Goal: Transaction & Acquisition: Purchase product/service

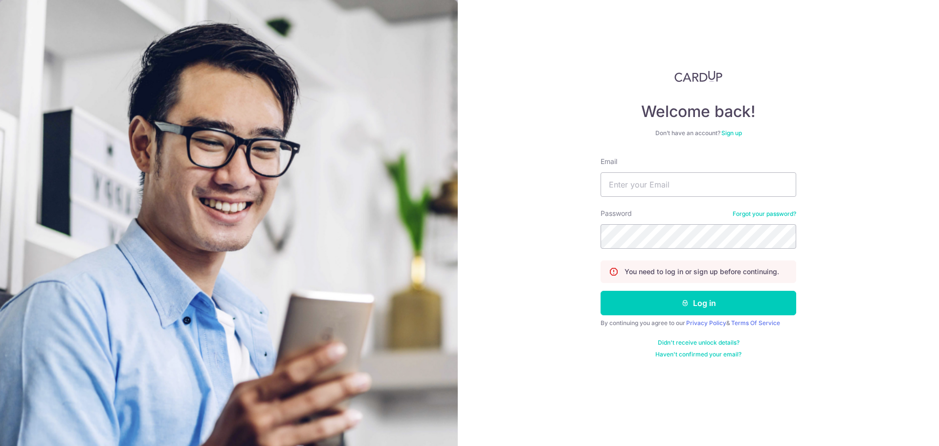
type input "[EMAIL_ADDRESS][DOMAIN_NAME]"
click at [601, 291] on button "Log in" at bounding box center [699, 303] width 196 height 24
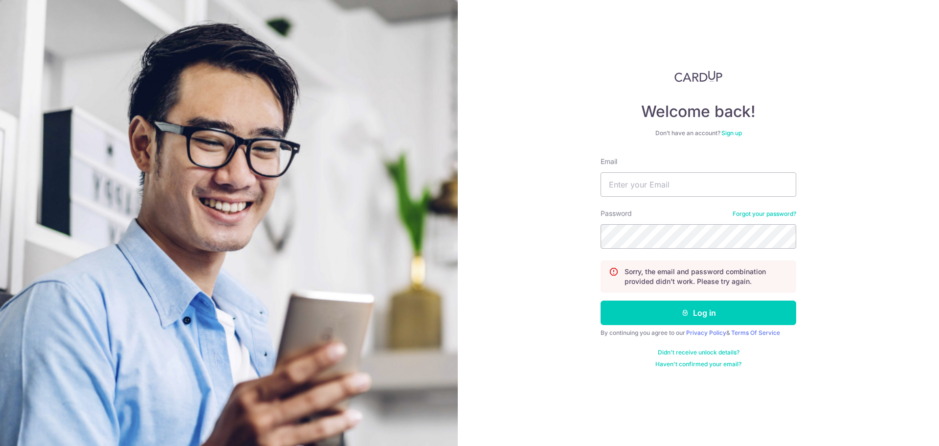
click at [743, 211] on link "Forgot your password?" at bounding box center [765, 214] width 64 height 8
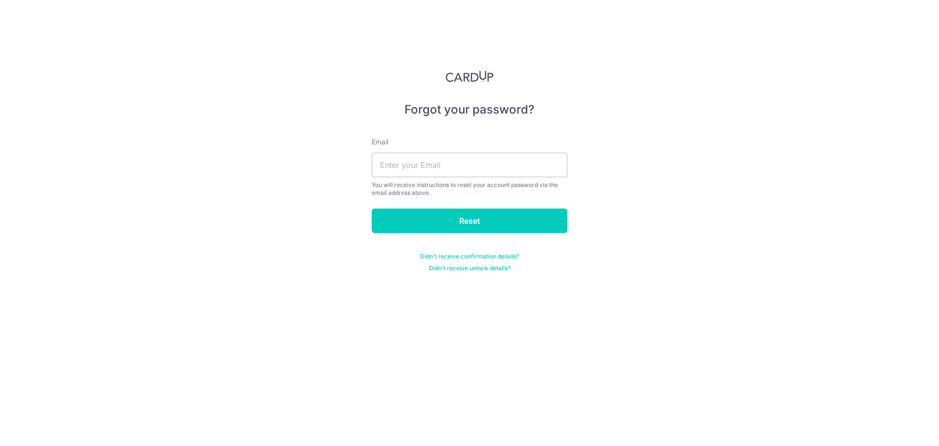
click at [469, 148] on div "Email You will receive instructions to reset your account password via the emai…" at bounding box center [470, 167] width 196 height 60
click at [468, 160] on input "text" at bounding box center [470, 165] width 196 height 24
type input "[EMAIL_ADDRESS][DOMAIN_NAME]"
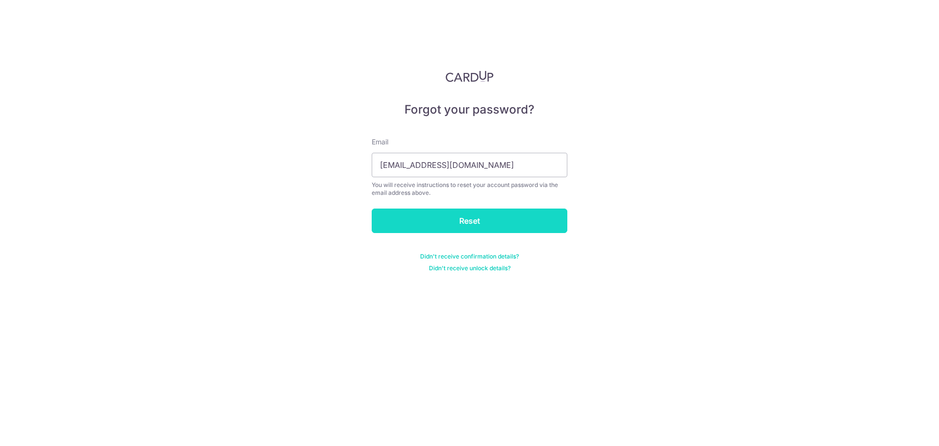
click at [476, 219] on input "Reset" at bounding box center [470, 220] width 196 height 24
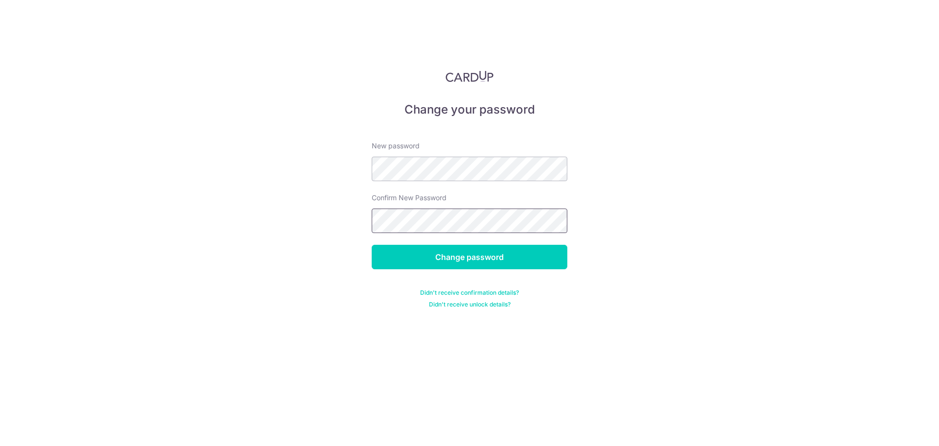
click at [372, 245] on input "Change password" at bounding box center [470, 257] width 196 height 24
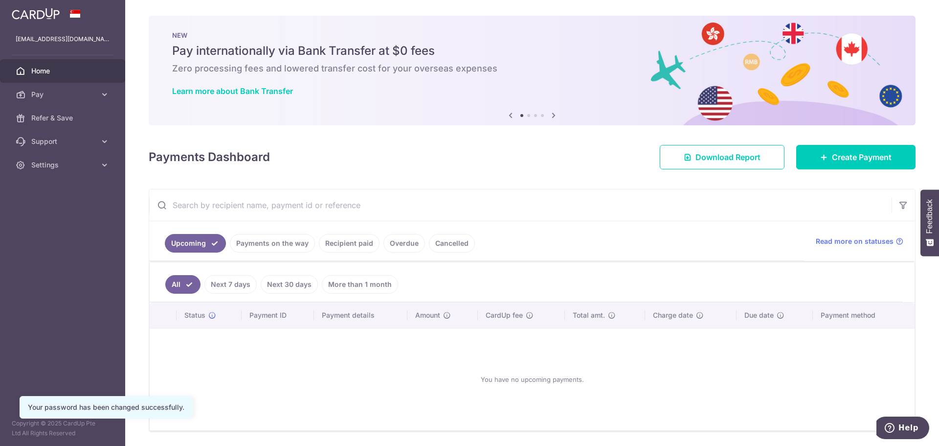
click at [447, 246] on link "Cancelled" at bounding box center [452, 243] width 46 height 19
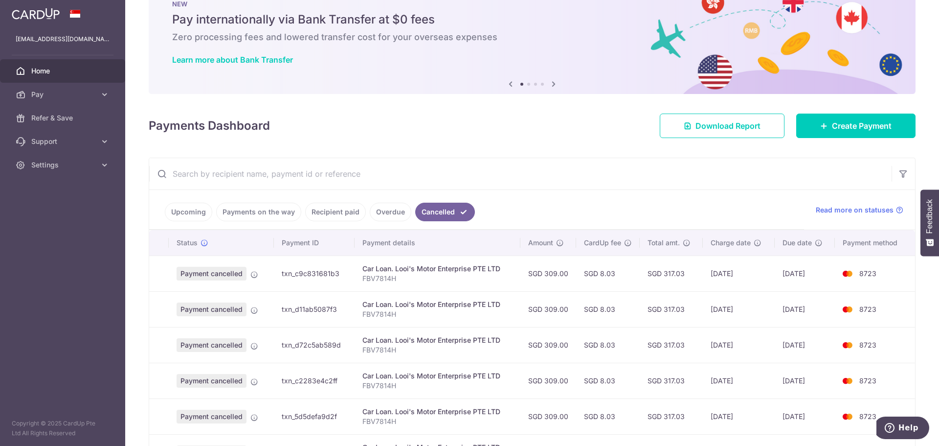
scroll to position [24, 0]
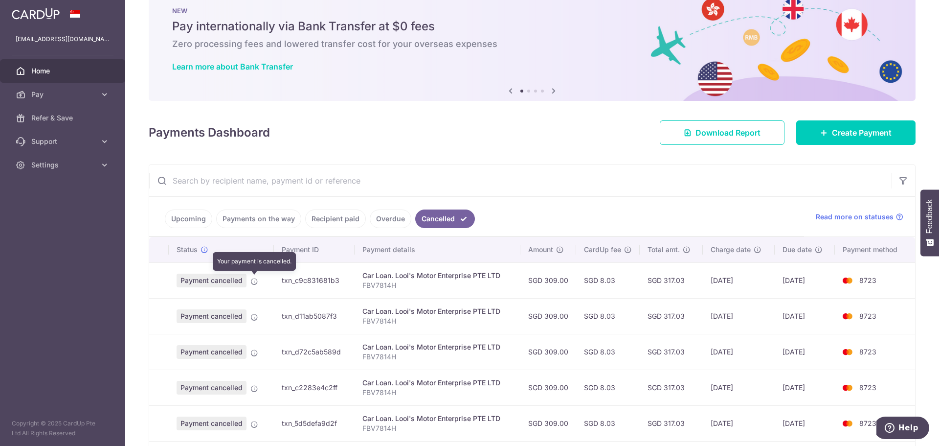
click at [254, 281] on icon at bounding box center [255, 281] width 8 height 8
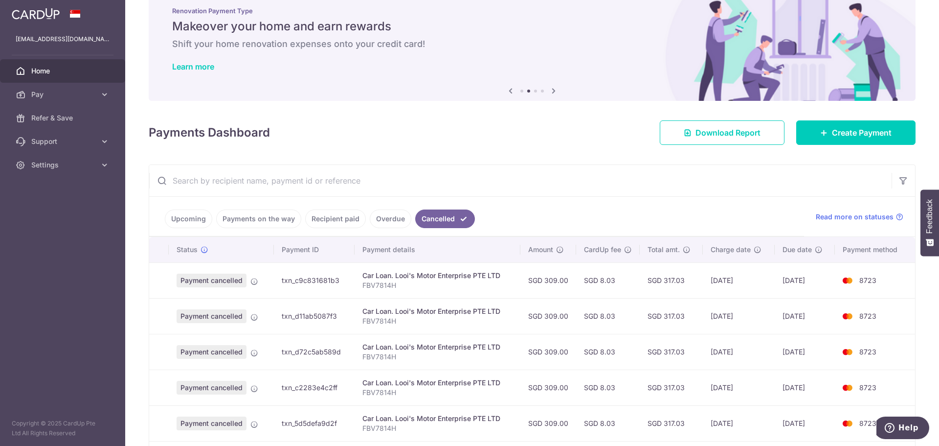
click at [331, 217] on link "Recipient paid" at bounding box center [335, 218] width 61 height 19
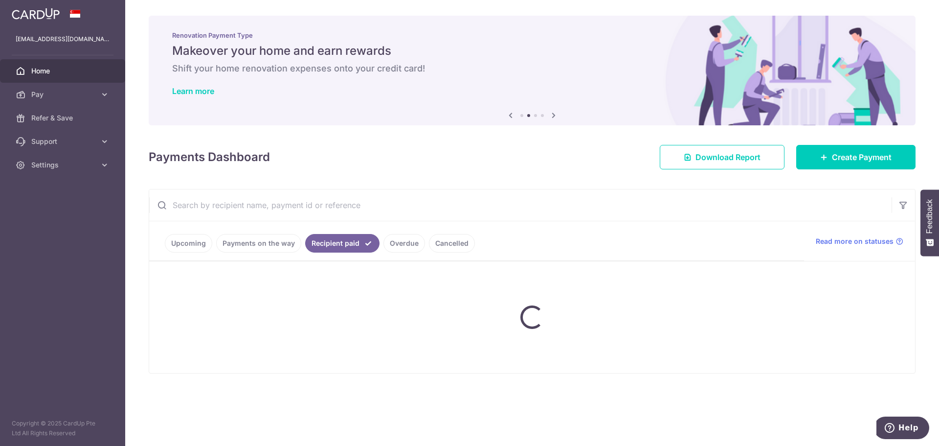
scroll to position [0, 0]
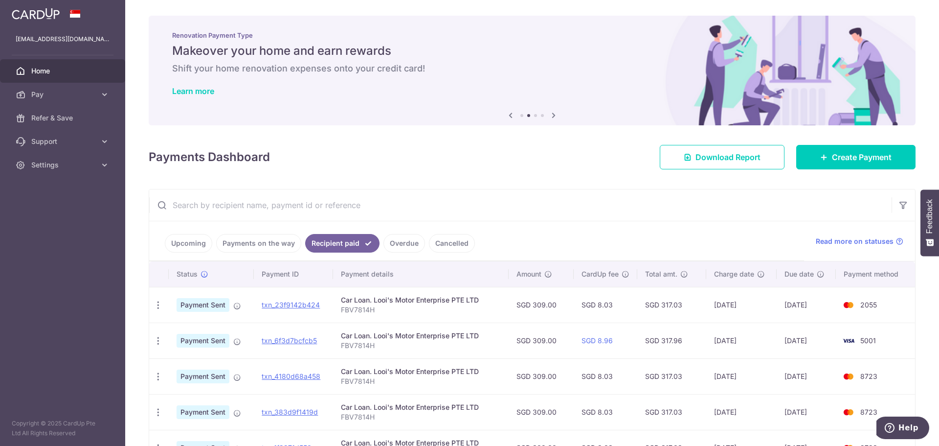
click at [411, 247] on link "Overdue" at bounding box center [405, 243] width 42 height 19
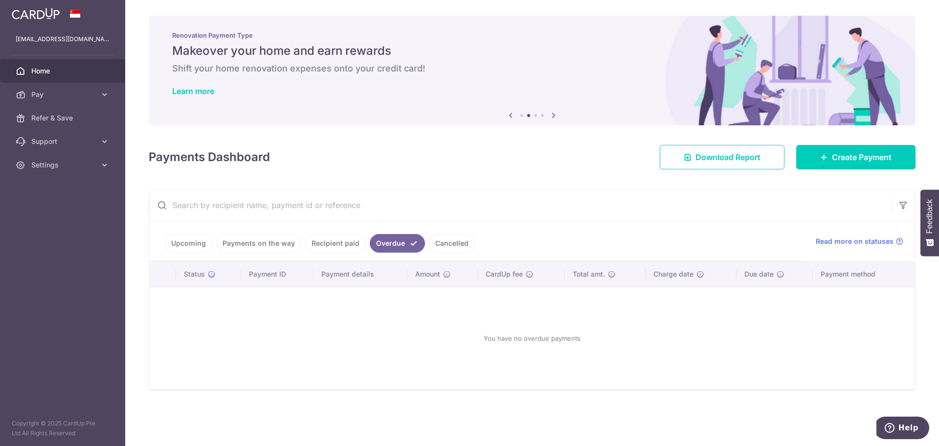
click at [456, 248] on link "Cancelled" at bounding box center [452, 243] width 46 height 19
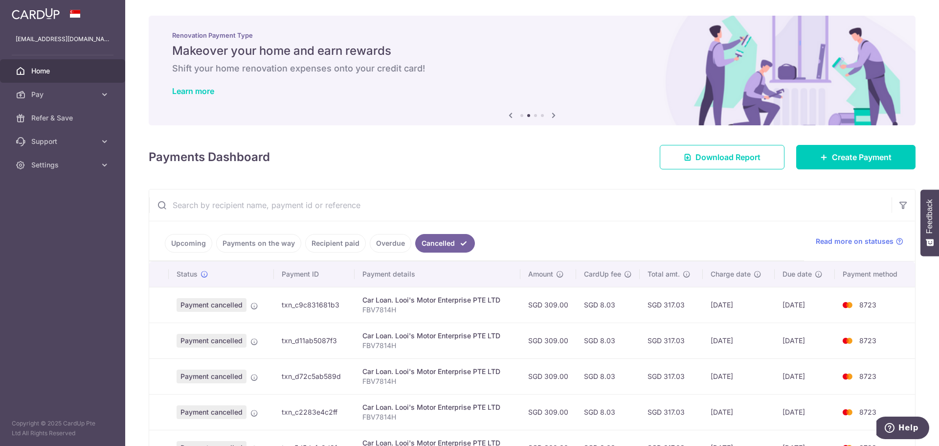
click at [454, 301] on div "Car Loan. Looi's Motor Enterprise PTE LTD" at bounding box center [438, 300] width 150 height 10
click at [235, 301] on span "Payment cancelled" at bounding box center [212, 305] width 70 height 14
click at [252, 306] on icon at bounding box center [255, 306] width 8 height 8
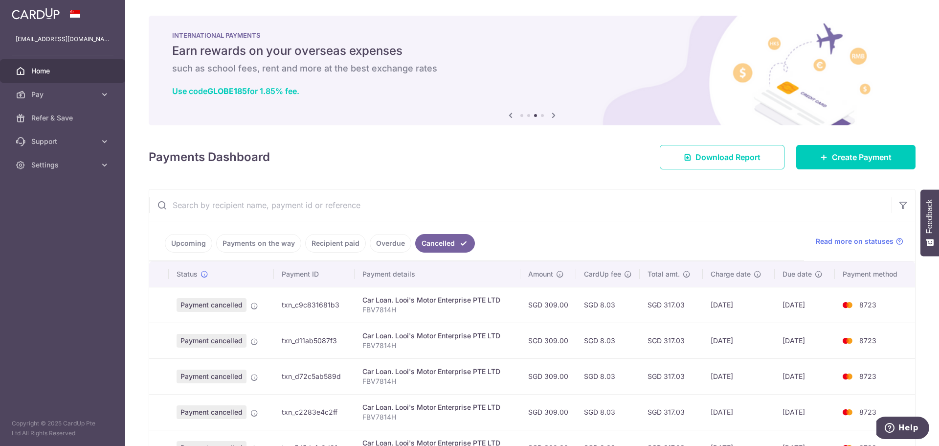
click at [426, 299] on div "Car Loan. Looi's Motor Enterprise PTE LTD" at bounding box center [438, 300] width 150 height 10
click at [379, 315] on td "Car Loan. Looi's Motor Enterprise PTE LTD FBV7814H" at bounding box center [438, 305] width 166 height 36
click at [383, 311] on p "FBV7814H" at bounding box center [438, 310] width 150 height 10
click at [850, 304] on img at bounding box center [848, 305] width 20 height 12
click at [103, 92] on icon at bounding box center [105, 95] width 10 height 10
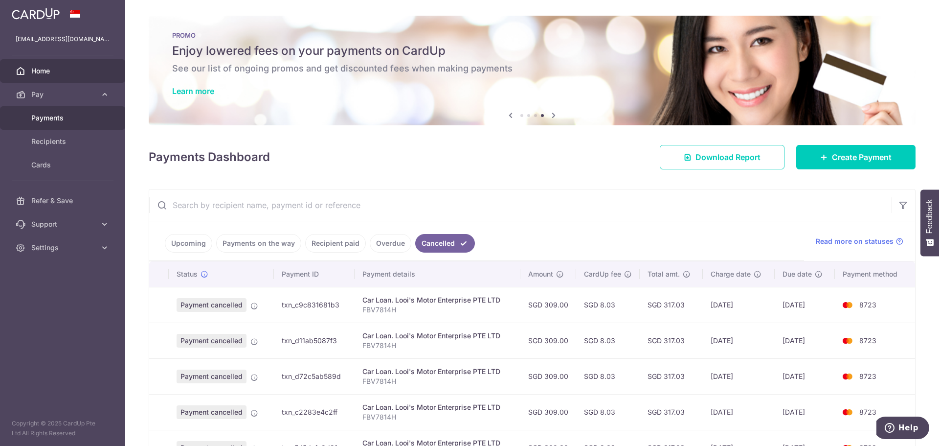
click at [58, 122] on span "Payments" at bounding box center [63, 118] width 65 height 10
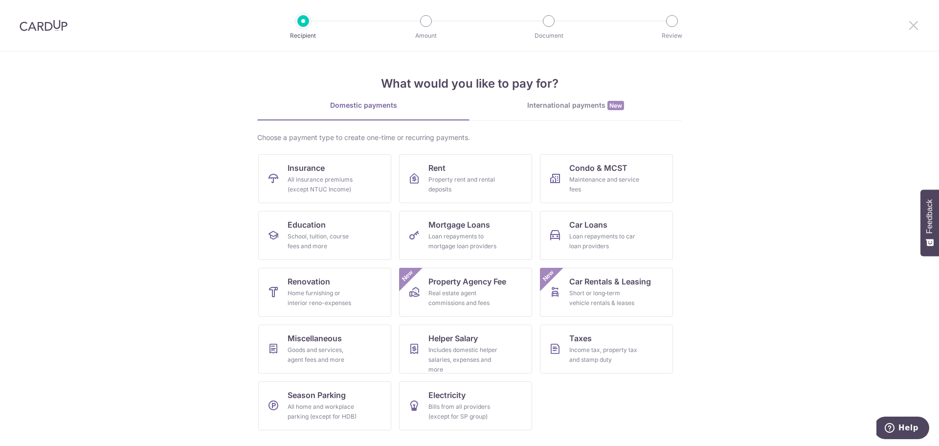
click at [912, 20] on icon at bounding box center [914, 25] width 12 height 12
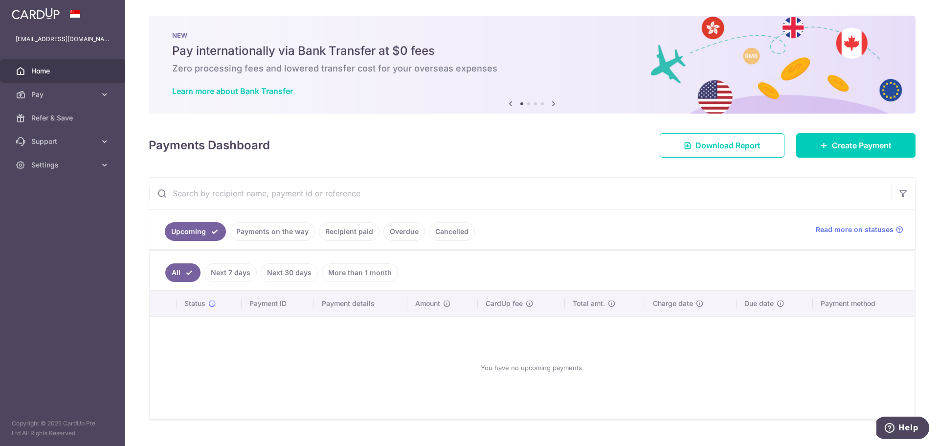
click at [264, 228] on link "Payments on the way" at bounding box center [272, 231] width 85 height 19
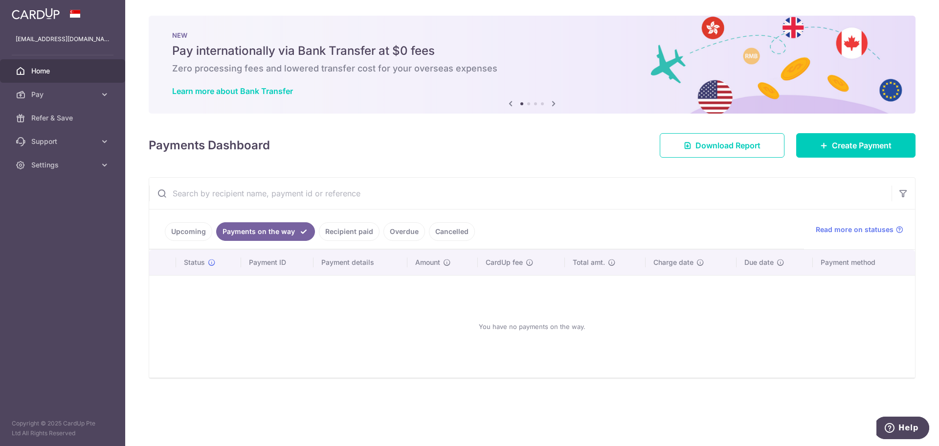
click at [193, 232] on link "Upcoming" at bounding box center [188, 231] width 47 height 19
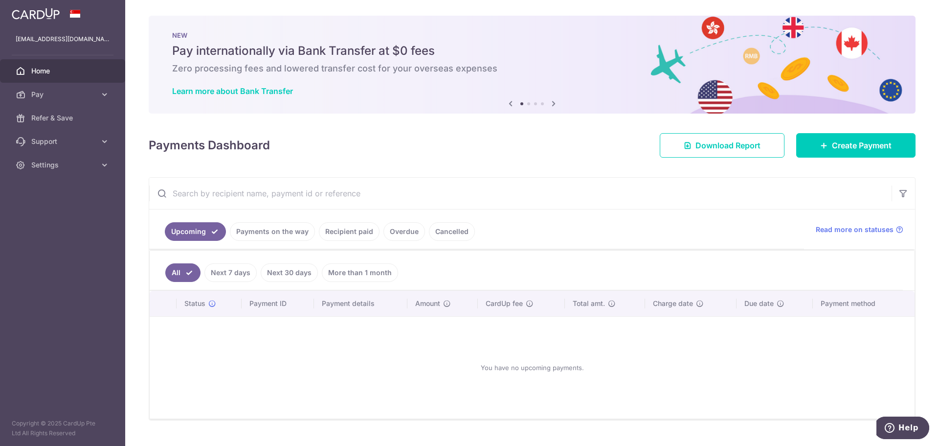
click at [228, 278] on link "Next 7 days" at bounding box center [231, 272] width 52 height 19
drag, startPoint x: 182, startPoint y: 272, endPoint x: 200, endPoint y: 267, distance: 18.6
click at [182, 271] on link "All" at bounding box center [176, 272] width 22 height 19
click at [336, 233] on link "Recipient paid" at bounding box center [349, 231] width 61 height 19
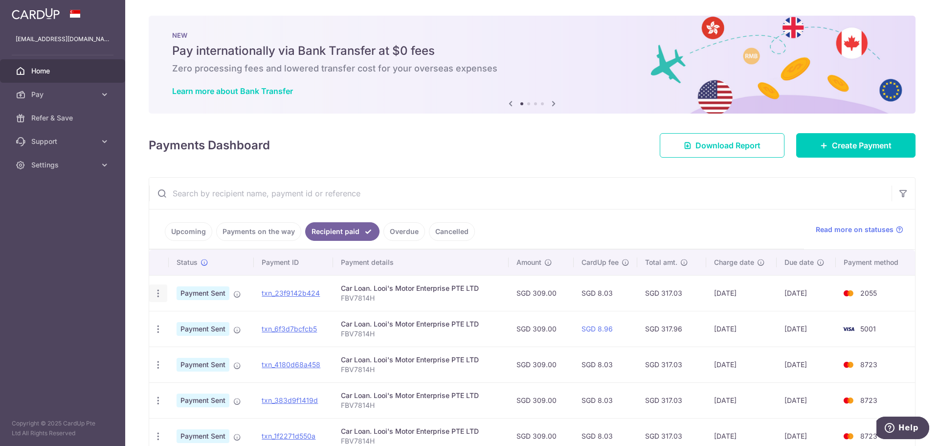
click at [158, 294] on icon "button" at bounding box center [158, 293] width 10 height 10
click at [127, 292] on div "× Pause Schedule Pause all future payments in this series Pause just this one p…" at bounding box center [532, 223] width 814 height 446
click at [384, 229] on link "Overdue" at bounding box center [405, 231] width 42 height 19
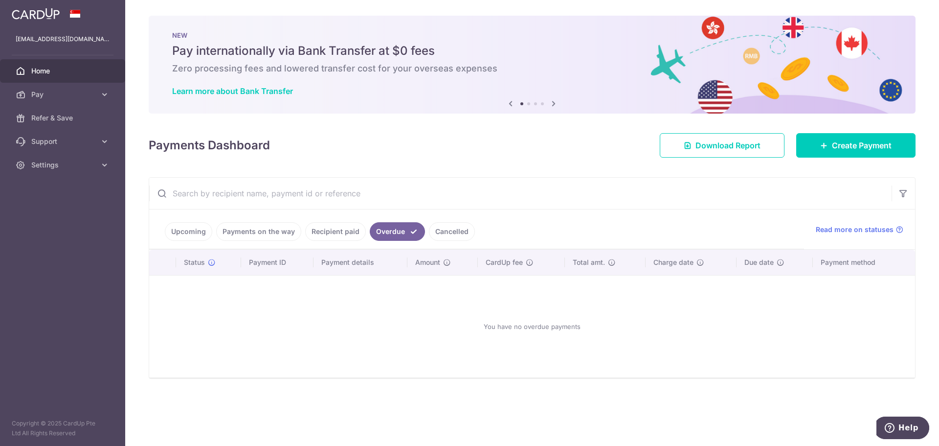
click at [438, 224] on link "Cancelled" at bounding box center [452, 231] width 46 height 19
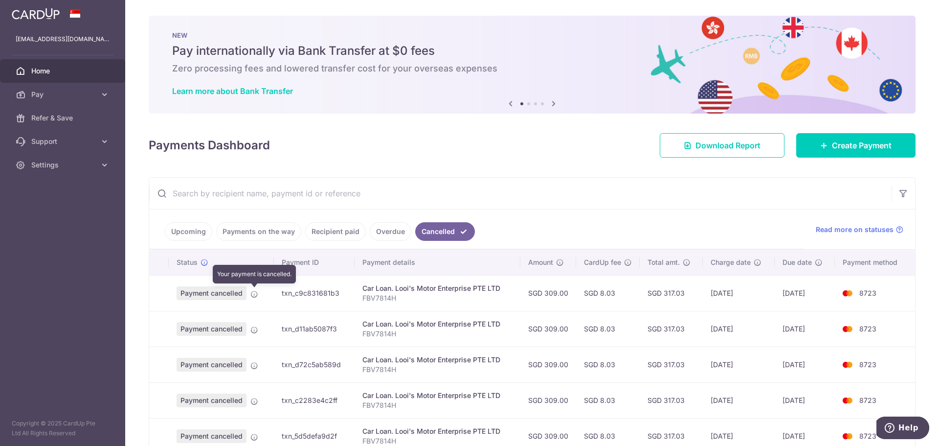
click at [256, 293] on icon at bounding box center [255, 294] width 8 height 8
click at [223, 289] on span "Payment cancelled" at bounding box center [212, 293] width 70 height 14
drag, startPoint x: 377, startPoint y: 294, endPoint x: 400, endPoint y: 293, distance: 23.0
click at [378, 294] on p "FBV7814H" at bounding box center [438, 298] width 150 height 10
click at [531, 289] on td "SGD 309.00" at bounding box center [549, 293] width 56 height 36
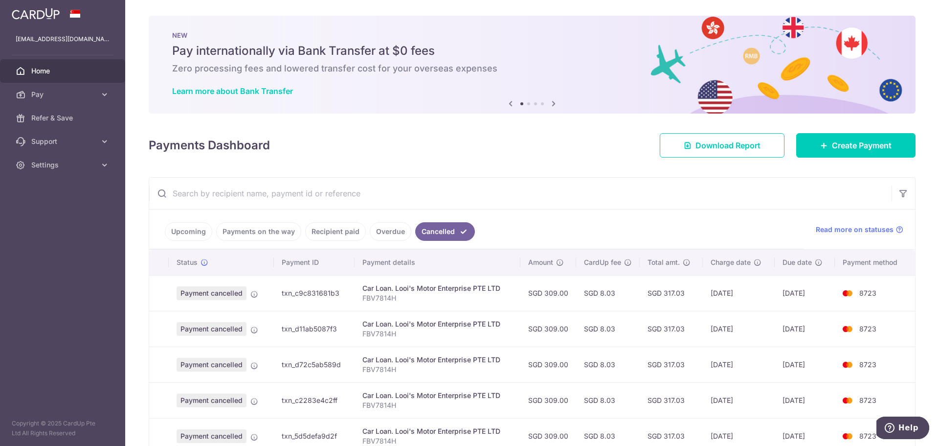
click at [852, 293] on img at bounding box center [848, 293] width 20 height 12
drag, startPoint x: 801, startPoint y: 292, endPoint x: 853, endPoint y: 301, distance: 52.7
click at [853, 301] on td "8723" at bounding box center [875, 293] width 80 height 36
click at [871, 228] on span "Read more on statuses" at bounding box center [855, 230] width 78 height 10
click at [856, 291] on img at bounding box center [848, 293] width 20 height 12
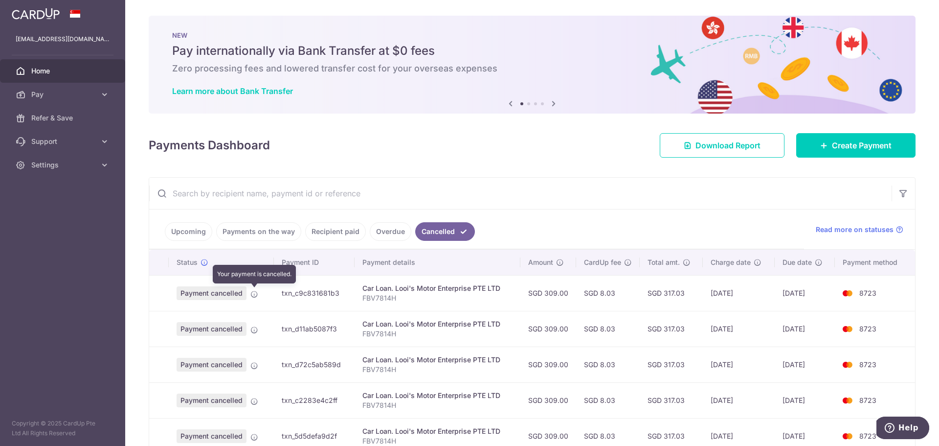
click at [252, 295] on icon at bounding box center [255, 294] width 8 height 8
click at [237, 229] on link "Payments on the way" at bounding box center [258, 231] width 85 height 19
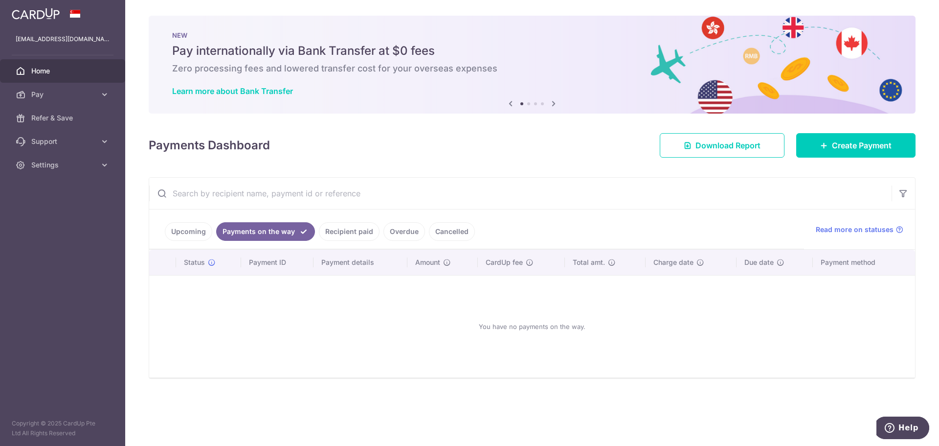
click at [339, 231] on link "Recipient paid" at bounding box center [349, 231] width 61 height 19
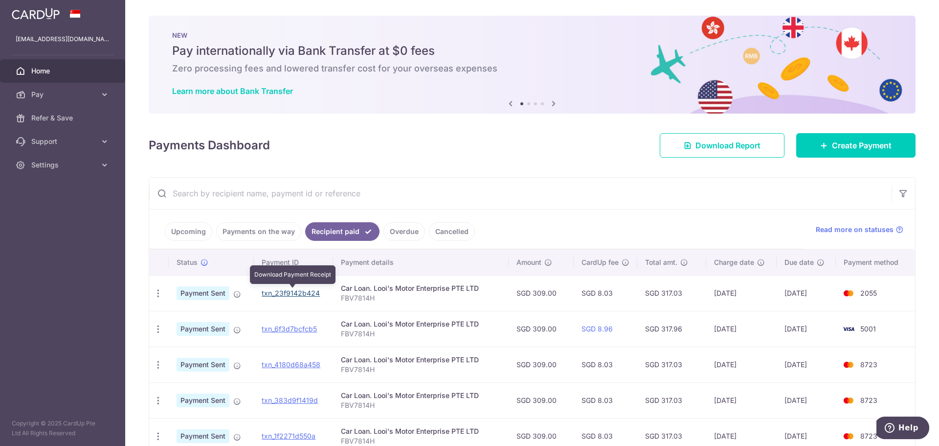
click at [270, 295] on link "txn_23f9142b424" at bounding box center [291, 293] width 58 height 8
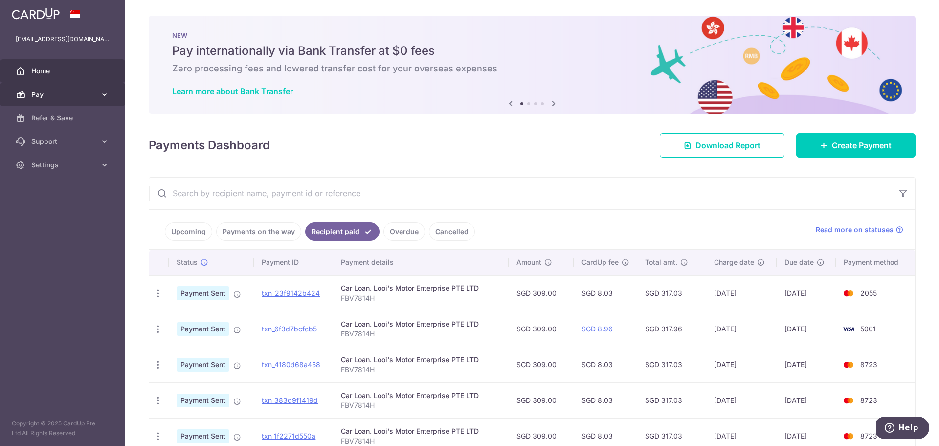
click at [102, 92] on icon at bounding box center [105, 95] width 10 height 10
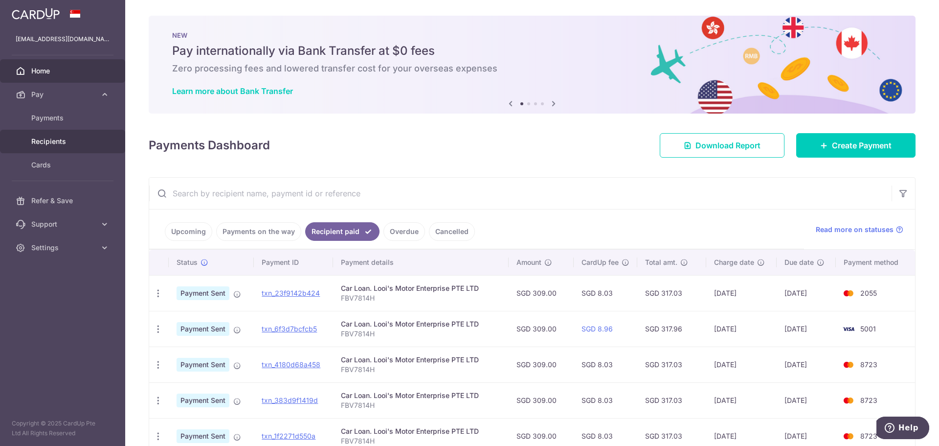
click at [58, 140] on span "Recipients" at bounding box center [63, 142] width 65 height 10
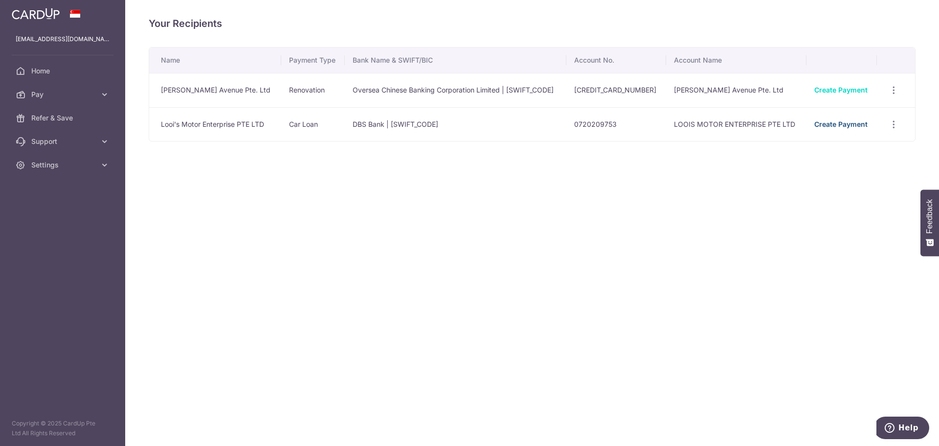
click at [840, 124] on link "Create Payment" at bounding box center [841, 124] width 53 height 8
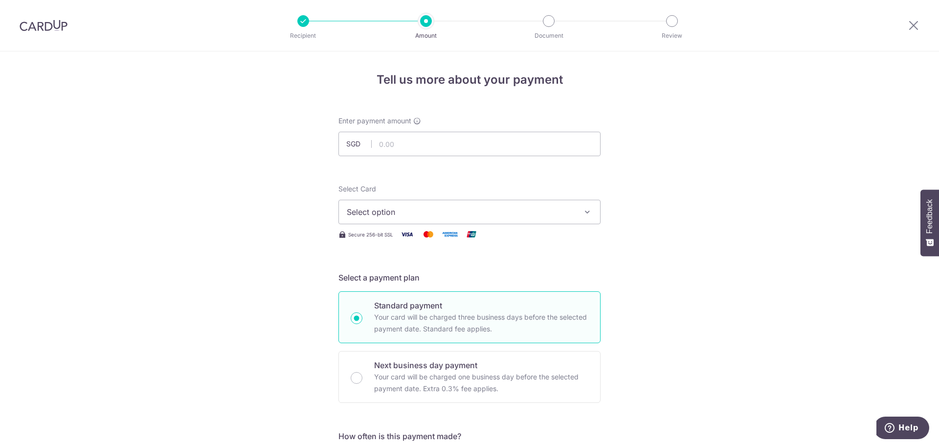
type input "309.00"
click at [462, 206] on button "Select option" at bounding box center [470, 212] width 262 height 24
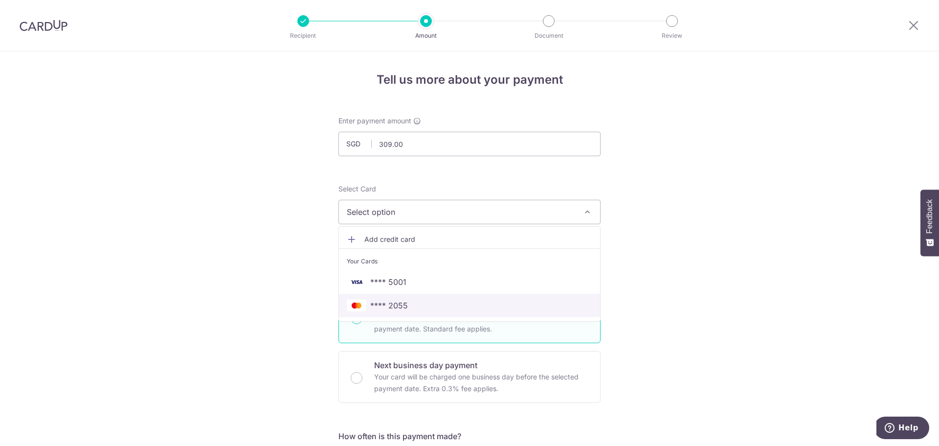
click at [405, 306] on span "**** 2055" at bounding box center [470, 305] width 246 height 12
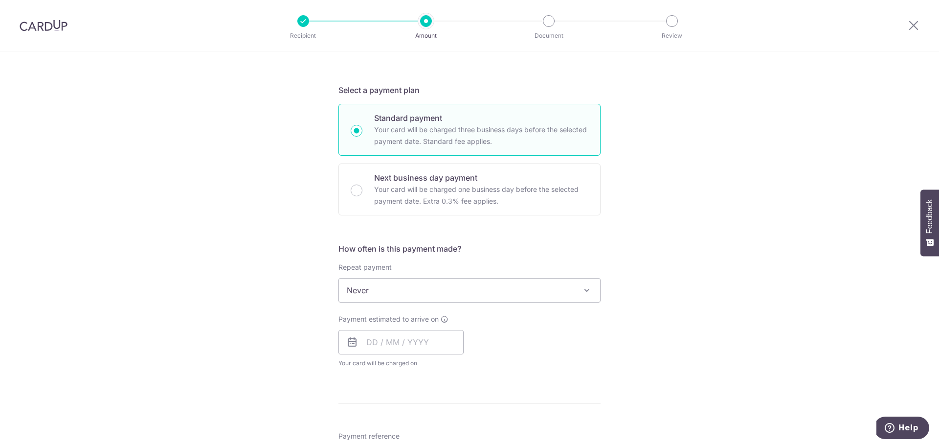
scroll to position [196, 0]
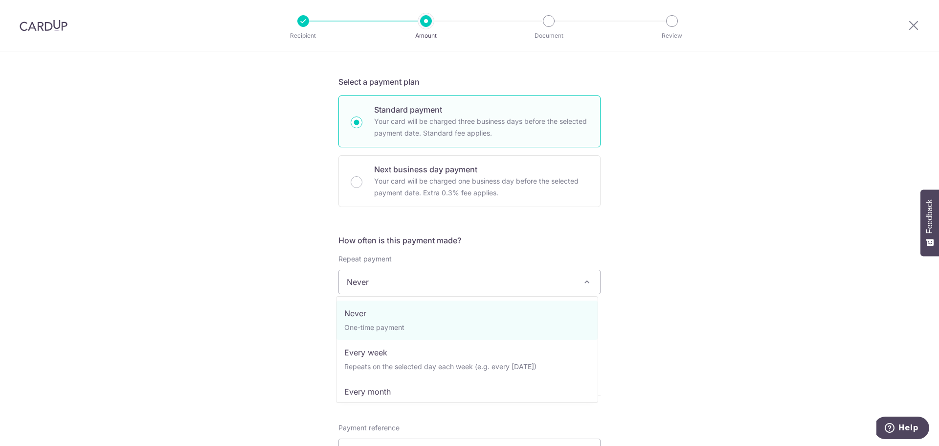
click at [581, 283] on span at bounding box center [587, 282] width 12 height 12
select select "3"
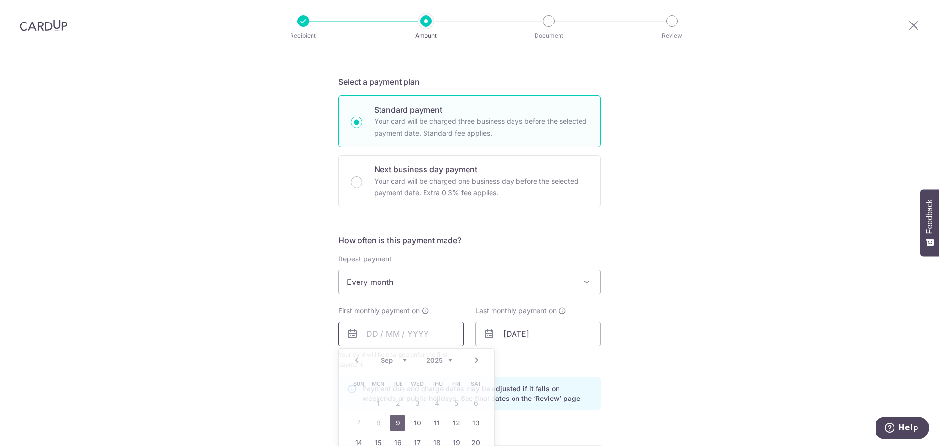
click at [435, 340] on input "text" at bounding box center [401, 333] width 125 height 24
click at [722, 321] on div "Tell us more about your payment Enter payment amount SGD 309.00 309.00 Select C…" at bounding box center [469, 323] width 939 height 935
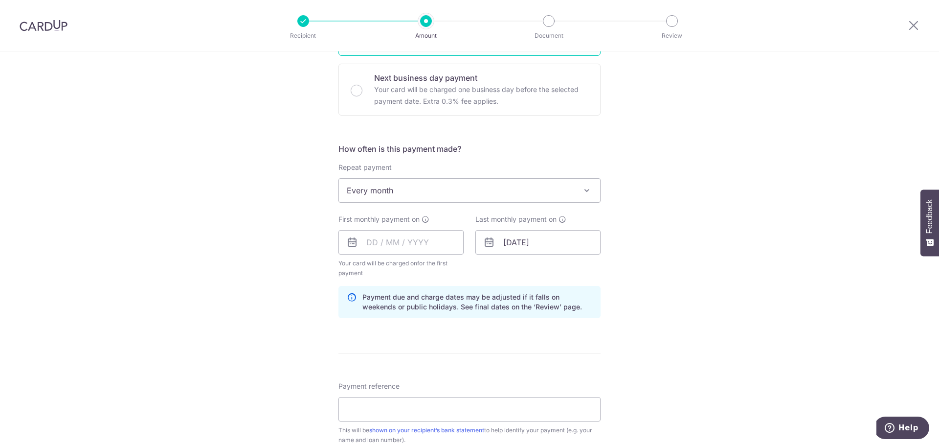
scroll to position [294, 0]
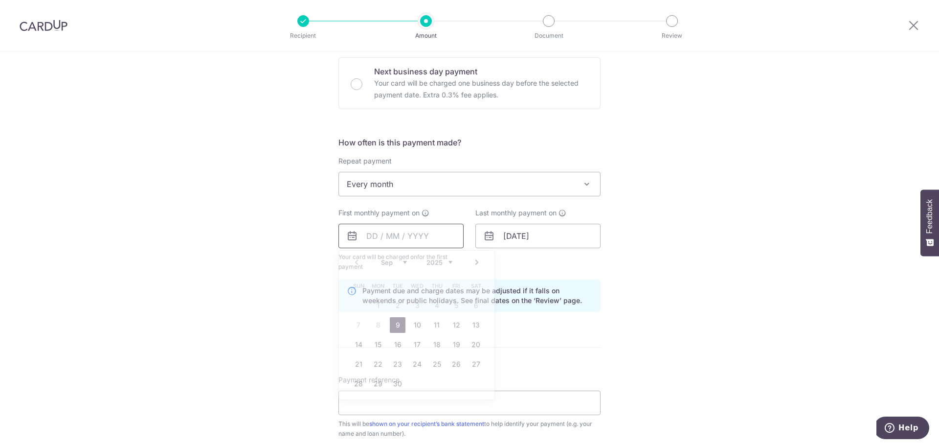
click at [421, 232] on input "text" at bounding box center [401, 236] width 125 height 24
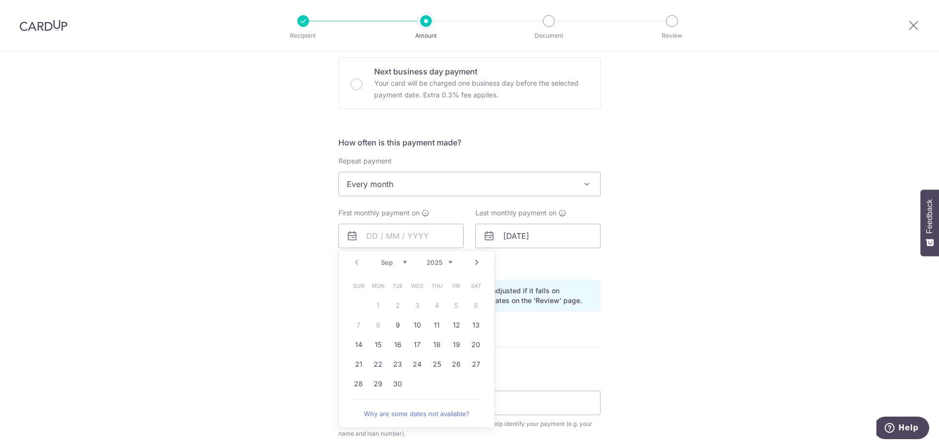
click at [706, 269] on div "Tell us more about your payment Enter payment amount SGD 309.00 309.00 Select C…" at bounding box center [469, 225] width 939 height 935
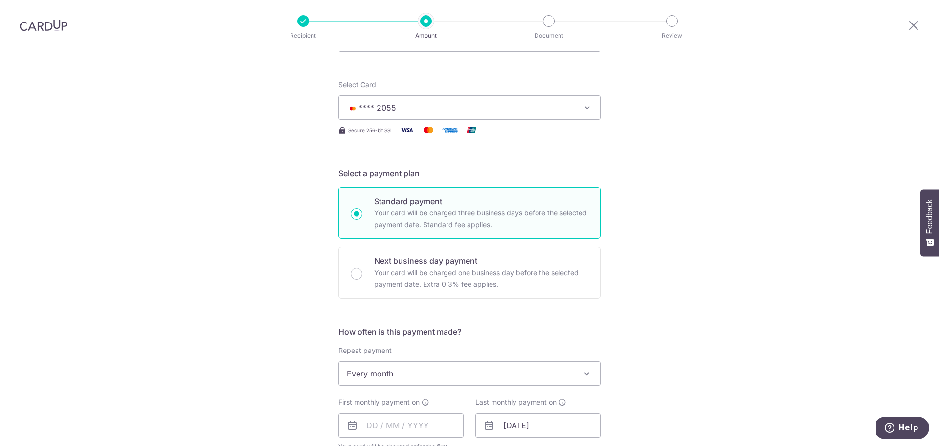
scroll to position [98, 0]
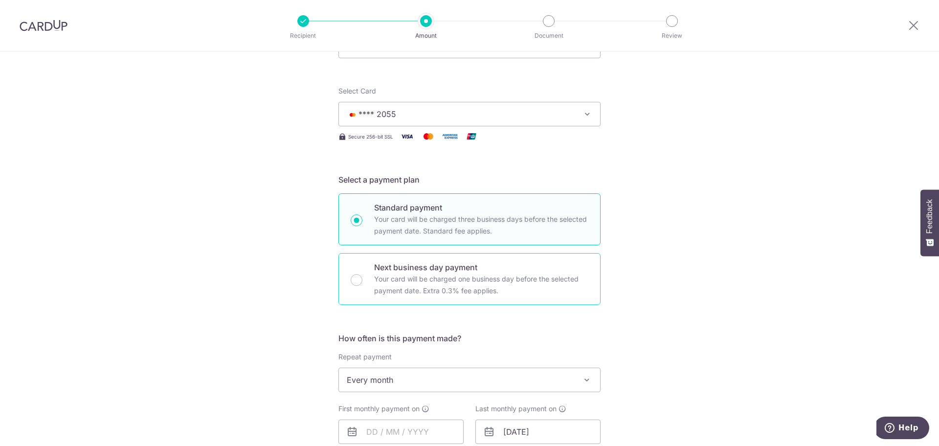
click at [430, 275] on p "Your card will be charged one business day before the selected payment date. Ex…" at bounding box center [481, 284] width 214 height 23
click at [363, 275] on input "Next business day payment Your card will be charged one business day before the…" at bounding box center [357, 280] width 12 height 12
radio input "false"
radio input "true"
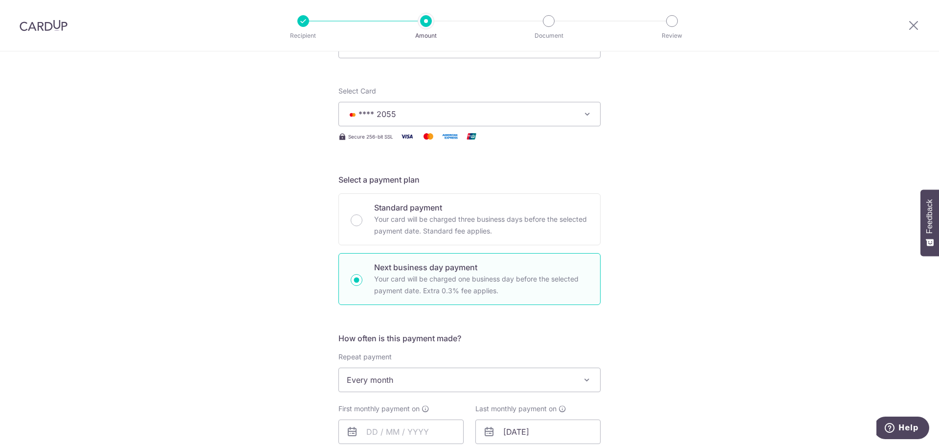
scroll to position [147, 0]
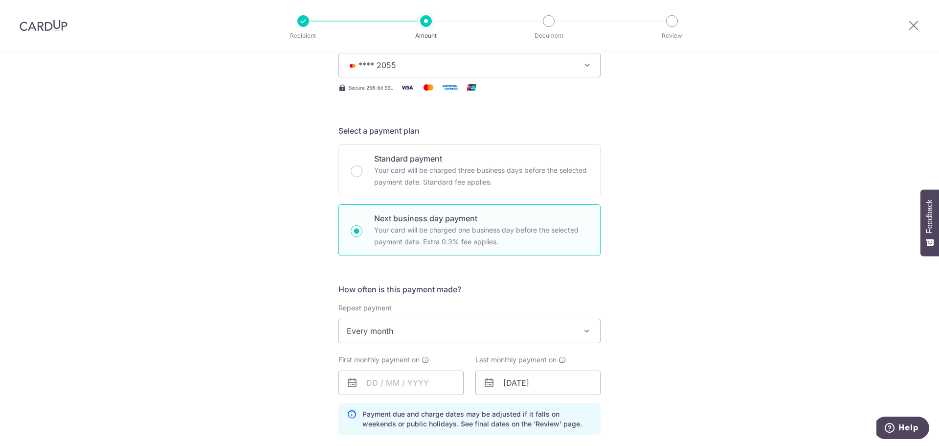
click at [559, 328] on span "Every month" at bounding box center [469, 330] width 261 height 23
click at [659, 240] on div "Tell us more about your payment Enter payment amount SGD 309.00 309.00 Select C…" at bounding box center [469, 384] width 939 height 959
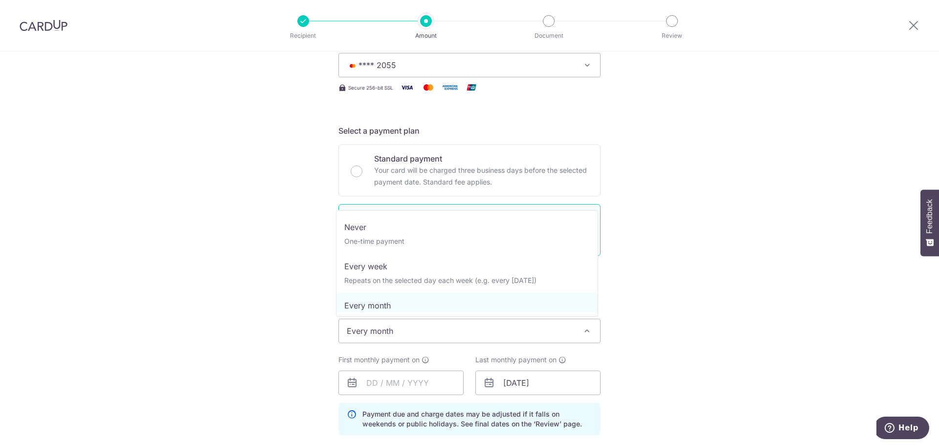
click at [575, 338] on span "Every month" at bounding box center [469, 330] width 261 height 23
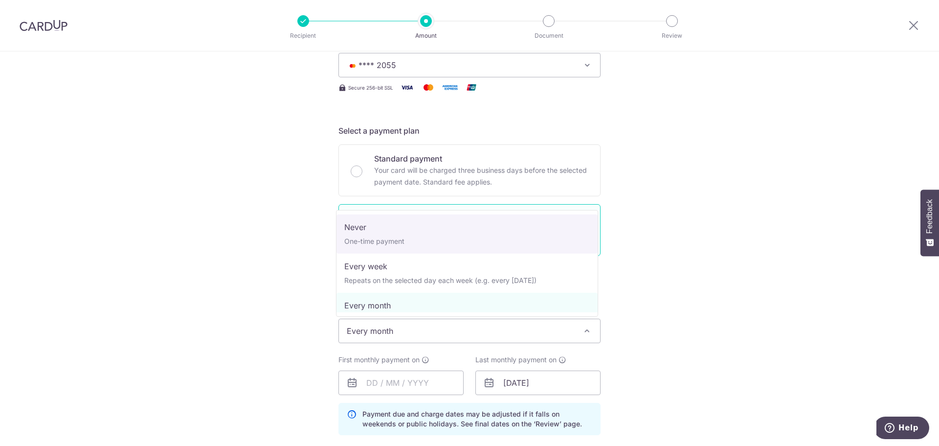
select select "1"
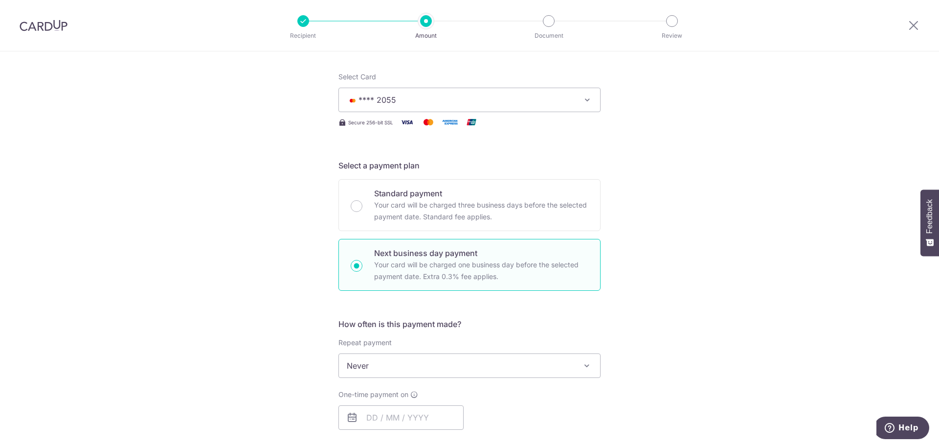
scroll to position [245, 0]
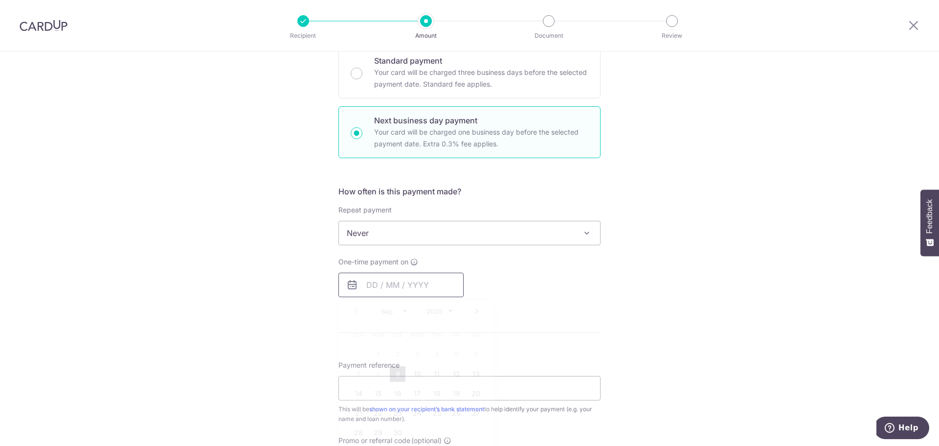
click at [431, 285] on input "text" at bounding box center [401, 285] width 125 height 24
click at [535, 287] on div "One-time payment on Prev Next Sep Oct Nov Dec 2025 2026 2027 2028 2029 2030 203…" at bounding box center [470, 277] width 274 height 40
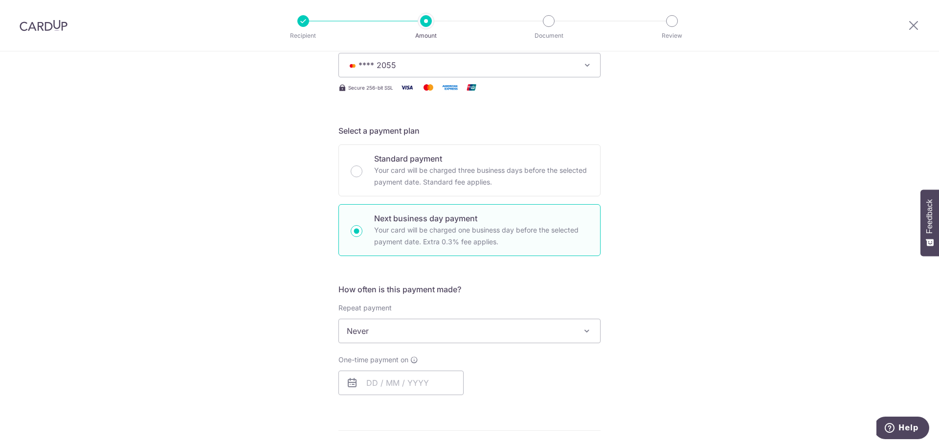
scroll to position [196, 0]
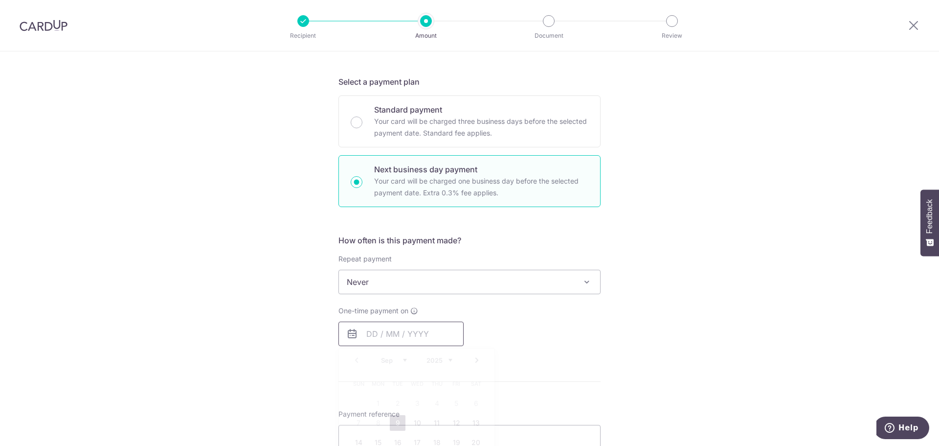
click at [398, 331] on input "text" at bounding box center [401, 333] width 125 height 24
click at [602, 361] on div "Tell us more about your payment Enter payment amount SGD 309.00 309.00 Select C…" at bounding box center [469, 315] width 939 height 919
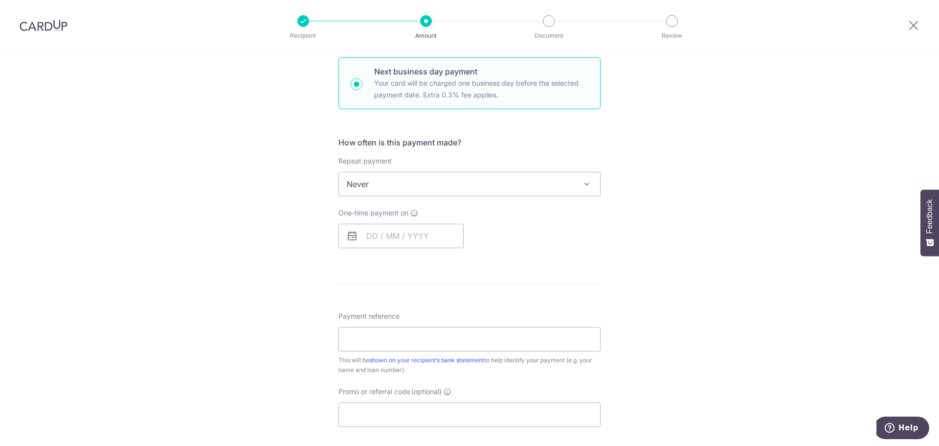
scroll to position [440, 0]
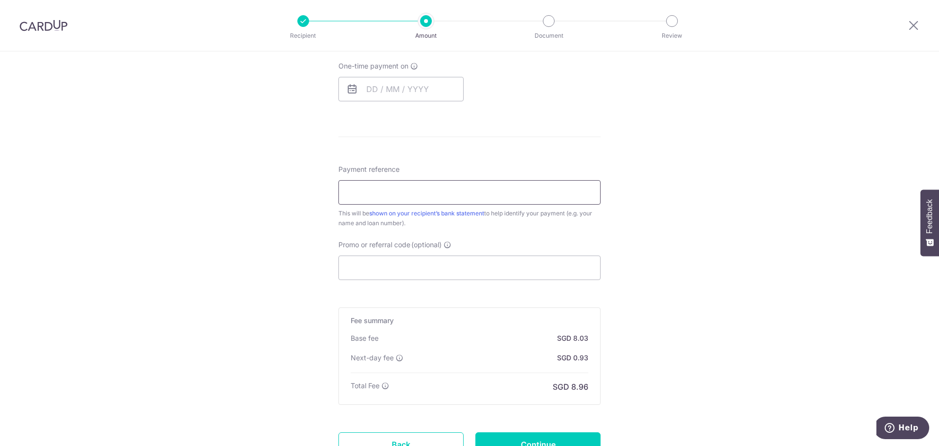
click at [408, 194] on input "Payment reference" at bounding box center [470, 192] width 262 height 24
drag, startPoint x: 408, startPoint y: 194, endPoint x: 372, endPoint y: 192, distance: 36.3
click at [372, 192] on input "Payment reference" at bounding box center [470, 192] width 262 height 24
type input "FBV7814H"
click at [683, 263] on div "Tell us more about your payment Enter payment amount SGD 309.00 309.00 Select C…" at bounding box center [469, 70] width 939 height 919
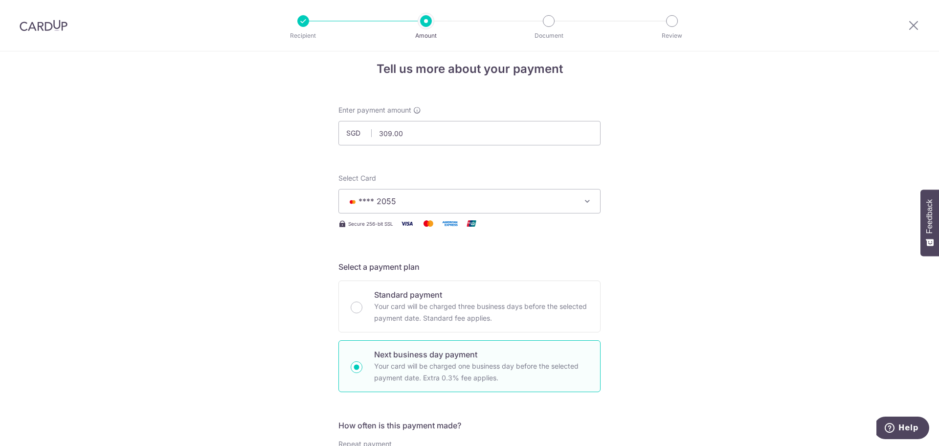
scroll to position [0, 0]
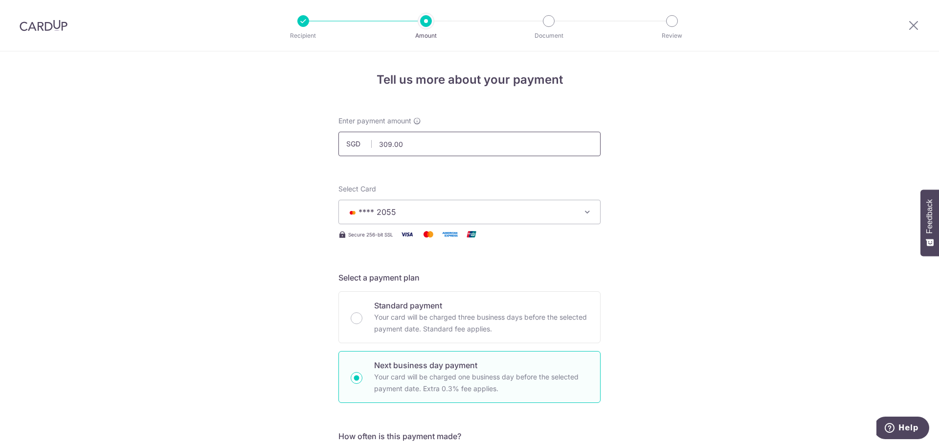
click at [451, 133] on input "309.00" at bounding box center [470, 144] width 262 height 24
type input "309.00"
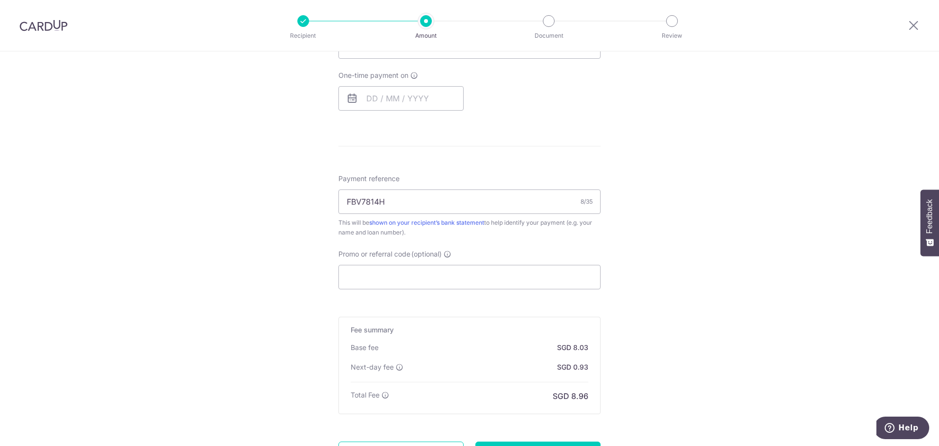
scroll to position [525, 0]
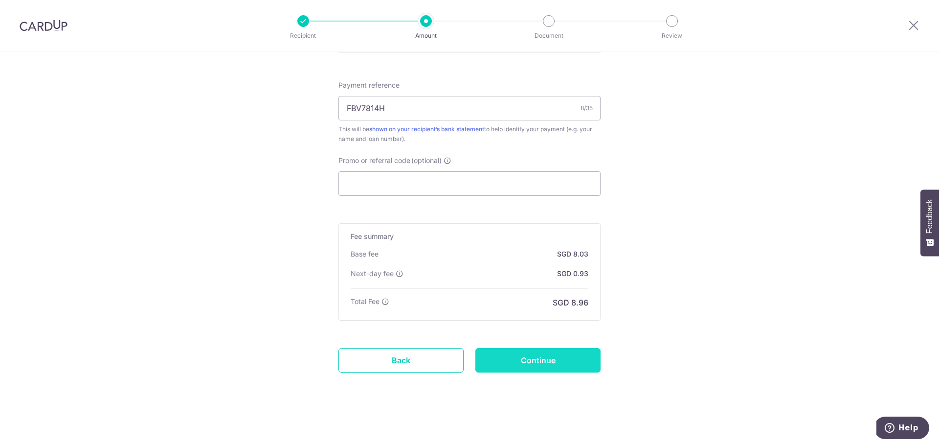
click at [546, 367] on input "Continue" at bounding box center [538, 360] width 125 height 24
type input "Create Schedule"
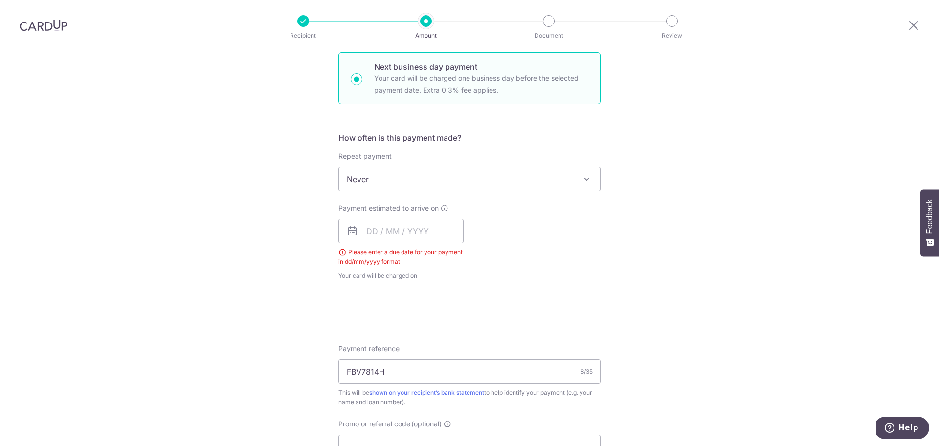
scroll to position [250, 0]
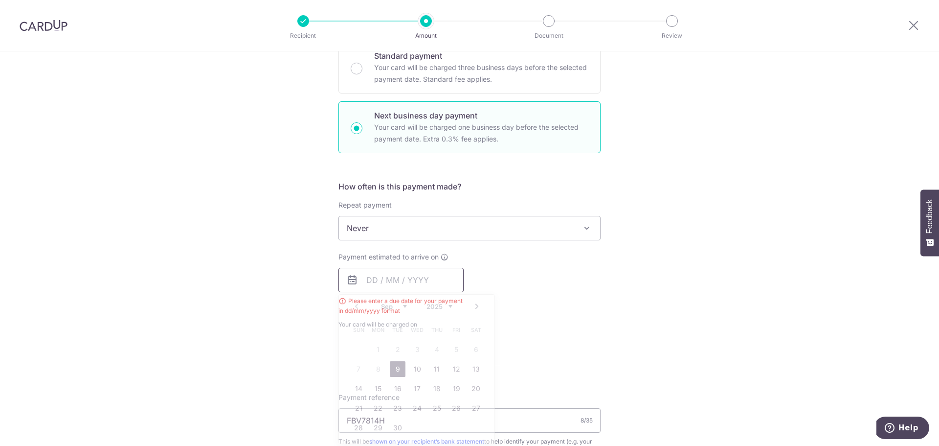
click at [378, 281] on input "text" at bounding box center [401, 280] width 125 height 24
click at [612, 311] on div "Tell us more about your payment Enter payment amount SGD 309.00 309.00 Select C…" at bounding box center [469, 280] width 939 height 956
click at [399, 276] on input "text" at bounding box center [401, 280] width 125 height 24
click at [378, 368] on table "Sun Mon Tue Wed Thu Fri Sat 1 2 3 4 5 6 7 8 9 10 11 12 13 14 15 16 17 18 19 20 …" at bounding box center [417, 378] width 137 height 117
click at [394, 370] on link "9" at bounding box center [398, 369] width 16 height 16
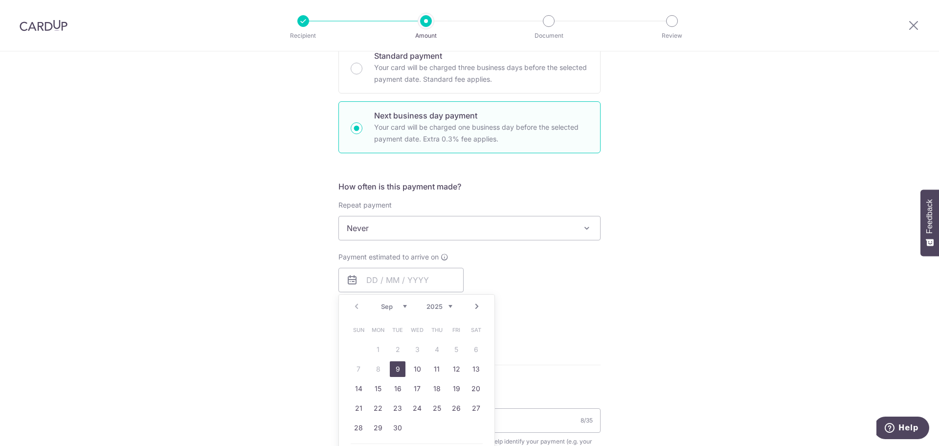
type input "[DATE]"
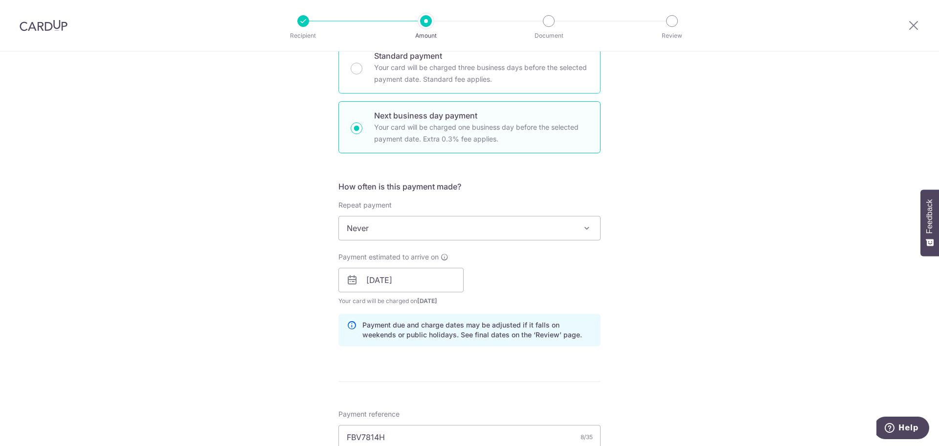
click at [460, 71] on p "Your card will be charged three business days before the selected payment date.…" at bounding box center [481, 73] width 214 height 23
click at [363, 71] on input "Standard payment Your card will be charged three business days before the selec…" at bounding box center [357, 69] width 12 height 12
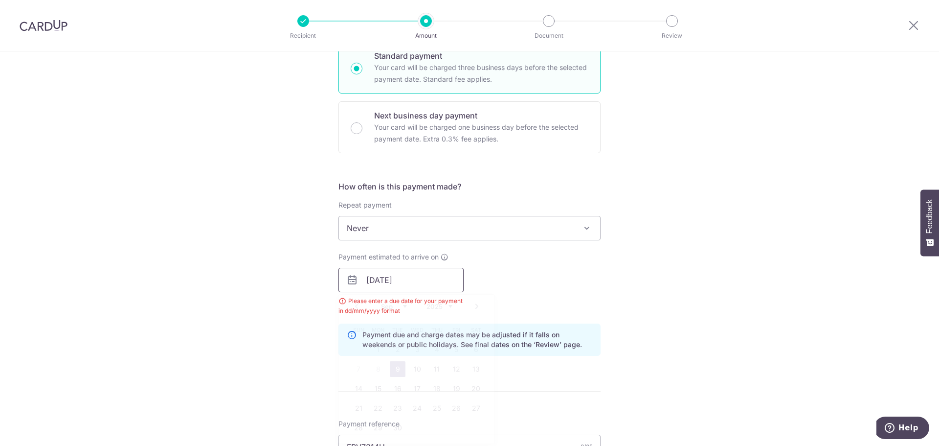
click at [410, 273] on input "[DATE]" at bounding box center [401, 280] width 125 height 24
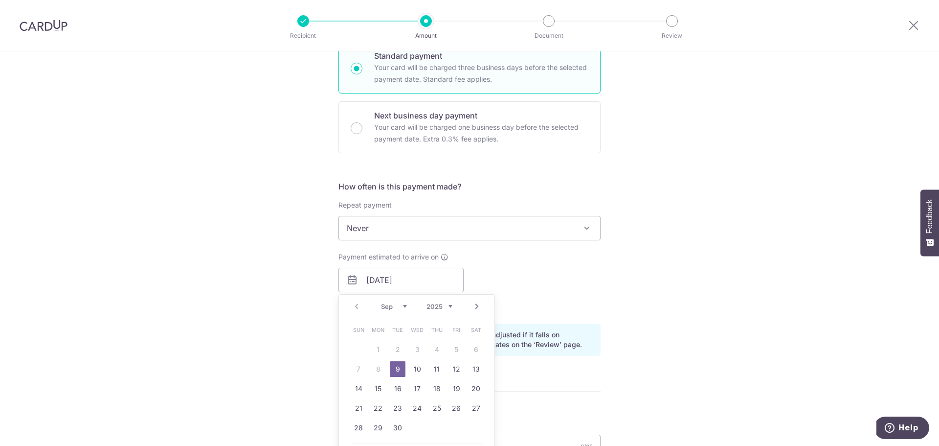
click at [394, 372] on link "9" at bounding box center [398, 369] width 16 height 16
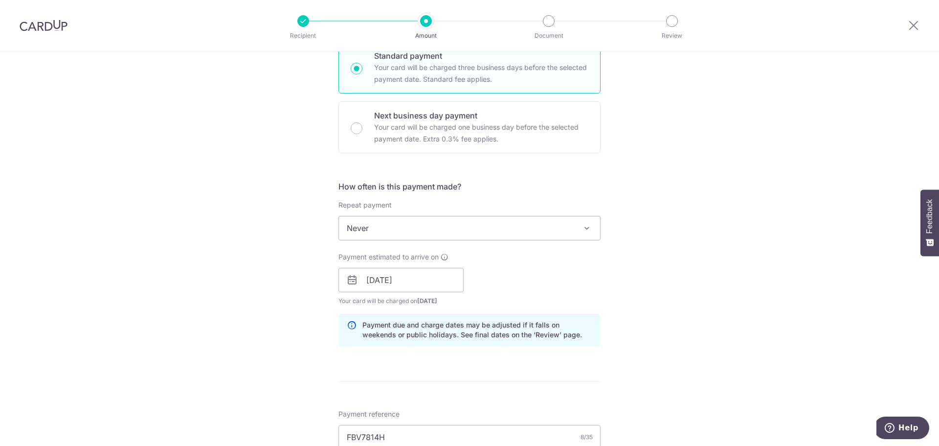
click at [607, 281] on div "Tell us more about your payment Enter payment amount SGD 309.00 309.00 Select C…" at bounding box center [469, 264] width 939 height 925
click at [469, 128] on p "Your card will be charged one business day before the selected payment date. Ex…" at bounding box center [481, 132] width 214 height 23
click at [363, 128] on input "Next business day payment Your card will be charged one business day before the…" at bounding box center [357, 128] width 12 height 12
radio input "false"
radio input "true"
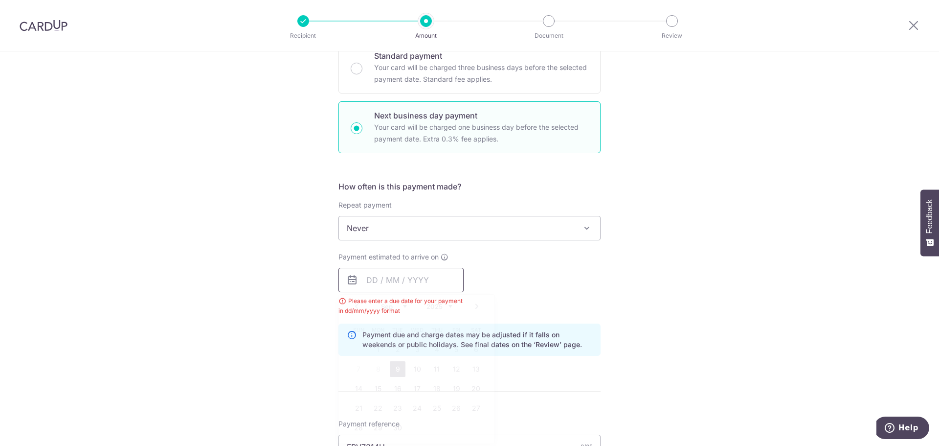
click at [423, 278] on input "text" at bounding box center [401, 280] width 125 height 24
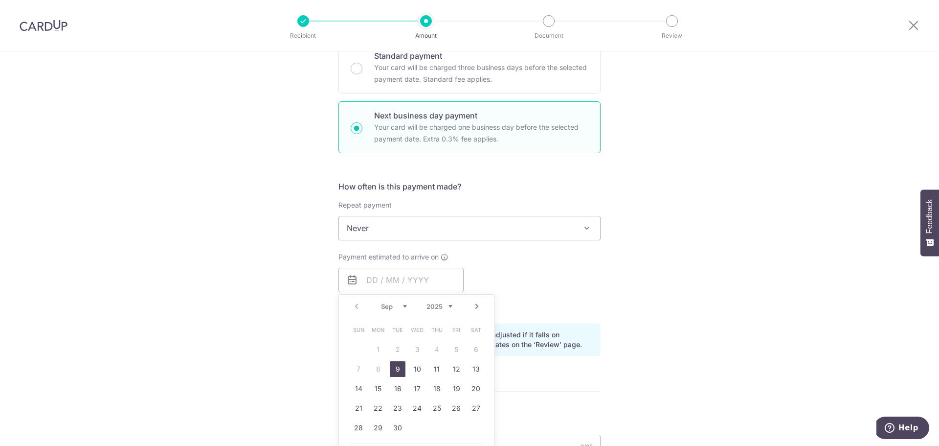
drag, startPoint x: 393, startPoint y: 368, endPoint x: 636, endPoint y: 282, distance: 257.5
click at [393, 368] on link "9" at bounding box center [398, 369] width 16 height 16
type input "09/09/2025"
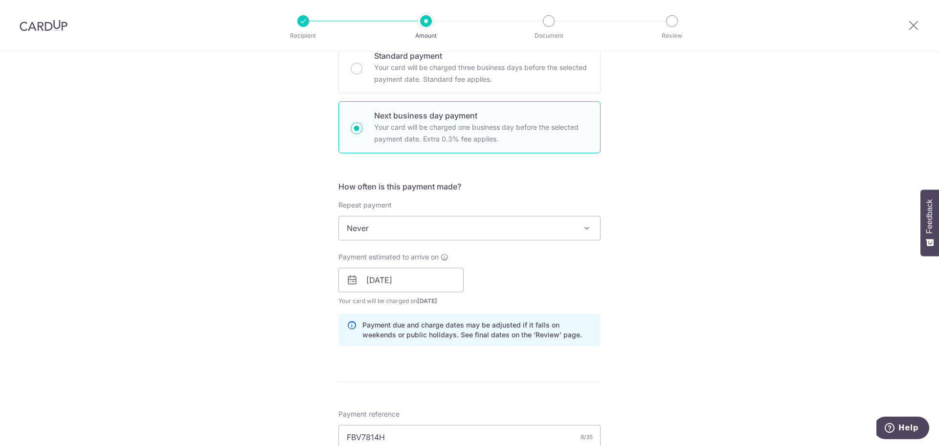
click at [675, 273] on div "Tell us more about your payment Enter payment amount SGD 309.00 309.00 Select C…" at bounding box center [469, 288] width 939 height 973
click at [403, 280] on input "09/09/2025" at bounding box center [401, 280] width 125 height 24
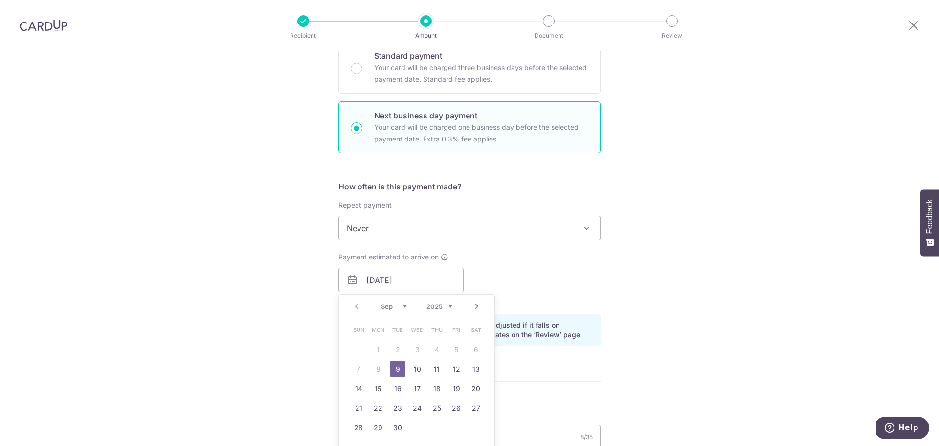
click at [376, 369] on table "Sun Mon Tue Wed Thu Fri Sat 1 2 3 4 5 6 7 8 9 10 11 12 13 14 15 16 17 18 19 20 …" at bounding box center [417, 378] width 137 height 117
click at [587, 311] on div "How often is this payment made? Repeat payment Never Every week Every month Eve…" at bounding box center [470, 267] width 262 height 173
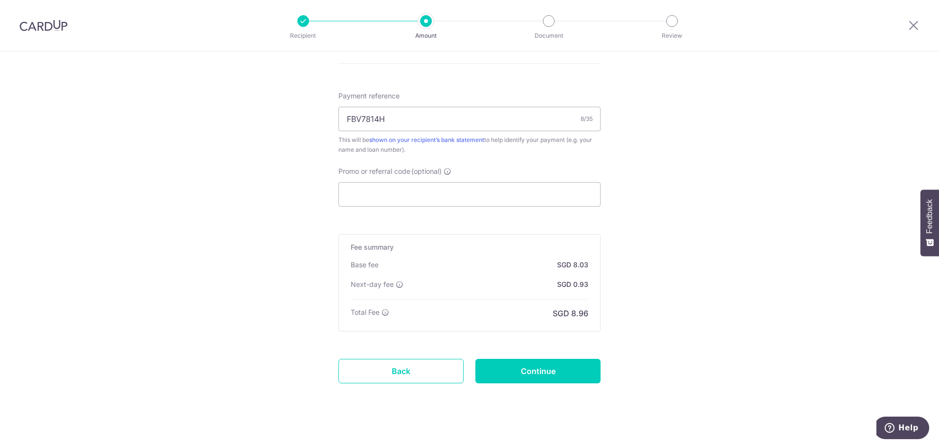
scroll to position [578, 0]
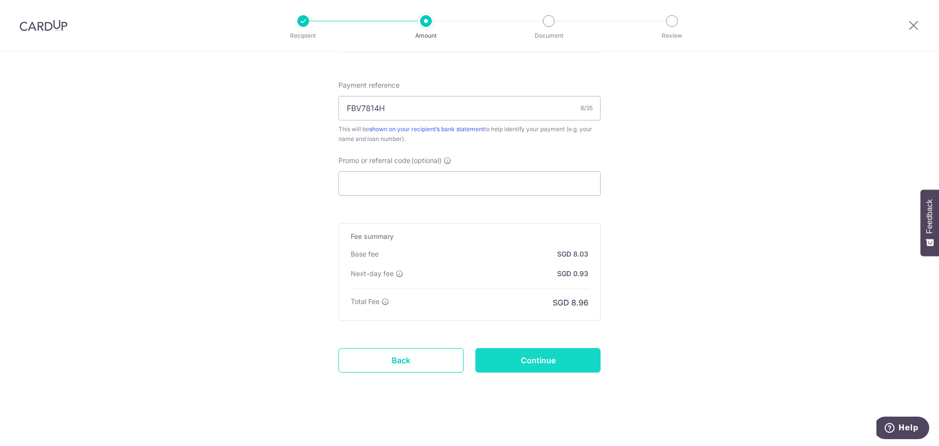
click at [569, 370] on input "Continue" at bounding box center [538, 360] width 125 height 24
type input "Create Schedule"
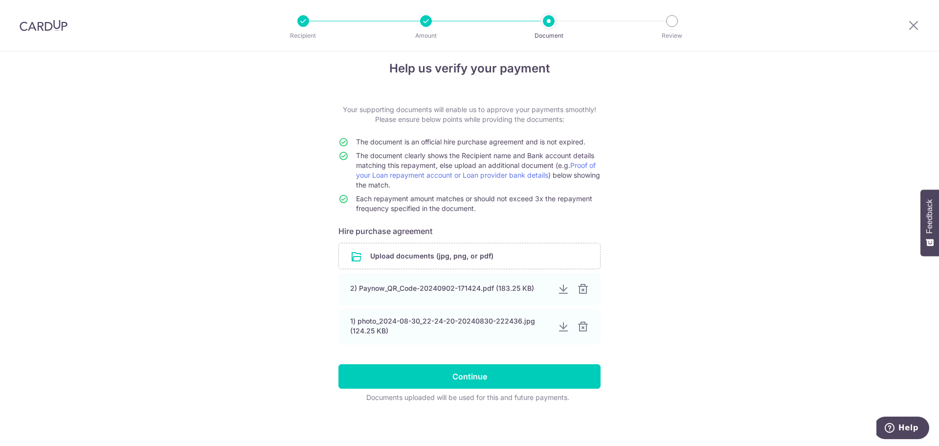
scroll to position [14, 0]
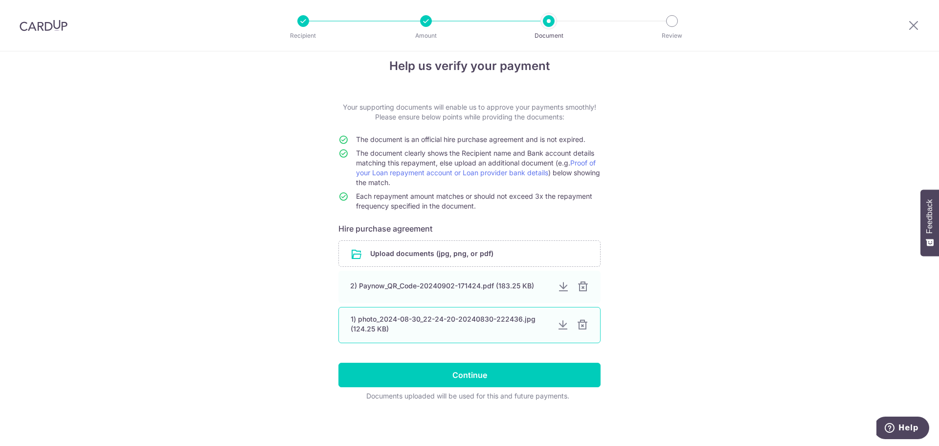
click at [411, 321] on div "1) photo_2024-08-30_22-24-20-20240830-222436.jpg (124.25 KB)" at bounding box center [450, 324] width 199 height 20
click at [557, 324] on div at bounding box center [563, 325] width 12 height 12
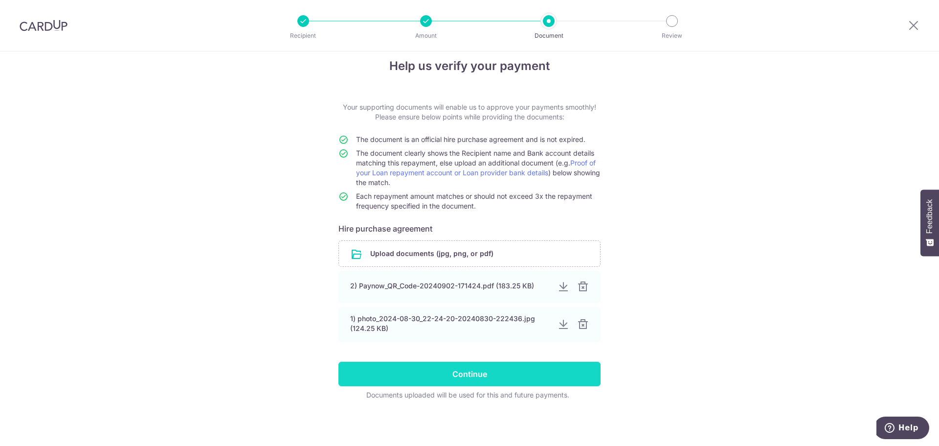
click at [507, 366] on input "Continue" at bounding box center [470, 374] width 262 height 24
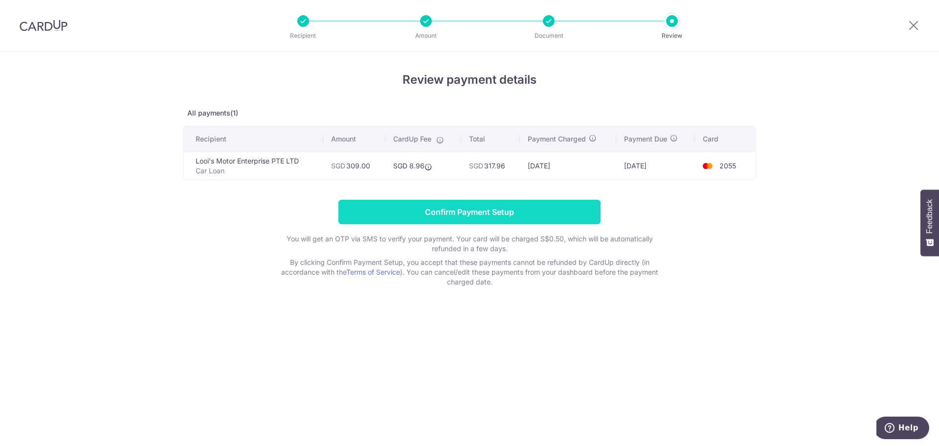
click at [542, 211] on input "Confirm Payment Setup" at bounding box center [470, 212] width 262 height 24
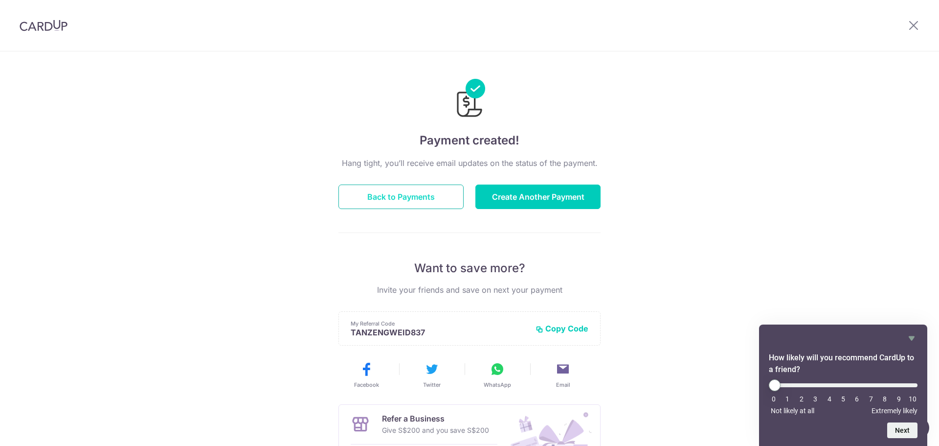
click at [406, 195] on button "Back to Payments" at bounding box center [401, 196] width 125 height 24
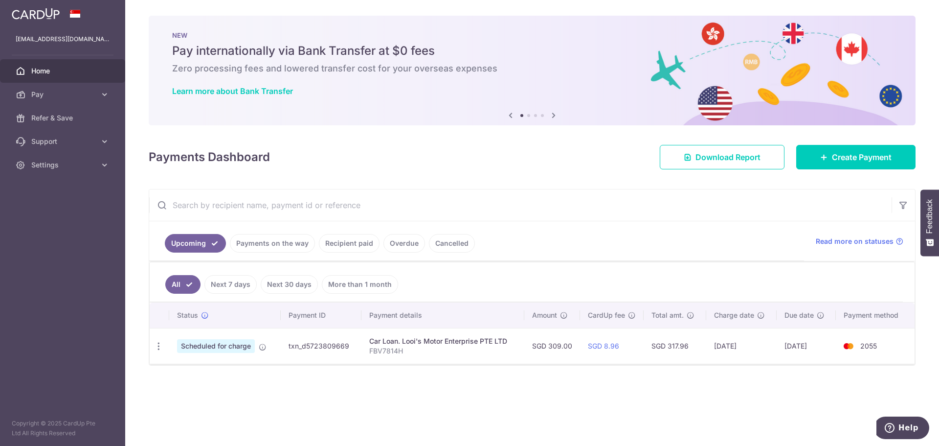
click at [328, 242] on link "Recipient paid" at bounding box center [349, 243] width 61 height 19
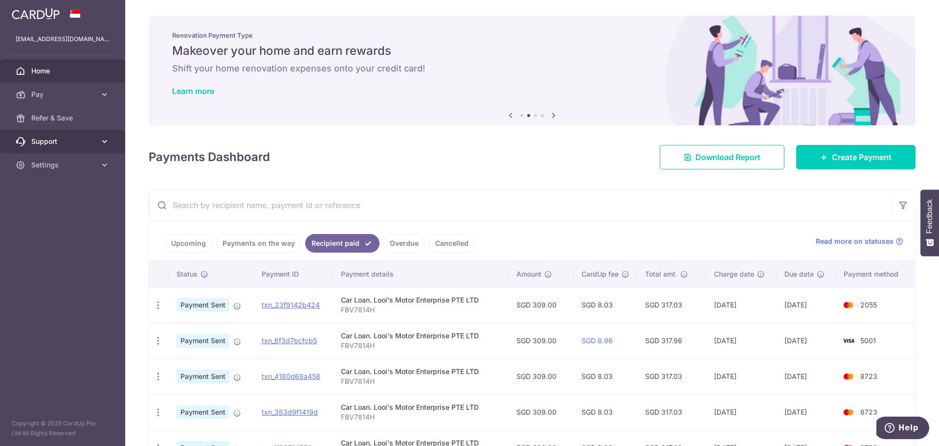
click at [103, 144] on icon at bounding box center [105, 142] width 10 height 10
click at [104, 221] on icon at bounding box center [105, 224] width 10 height 10
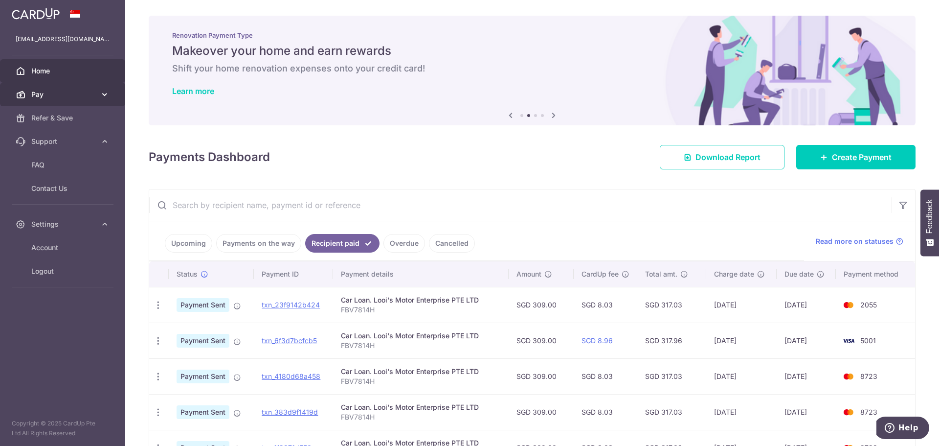
click at [101, 90] on icon at bounding box center [105, 95] width 10 height 10
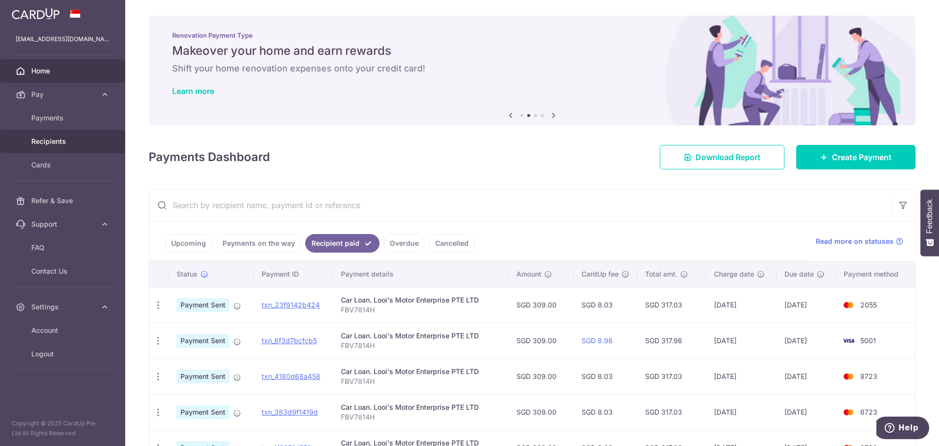
click at [59, 145] on span "Recipients" at bounding box center [63, 142] width 65 height 10
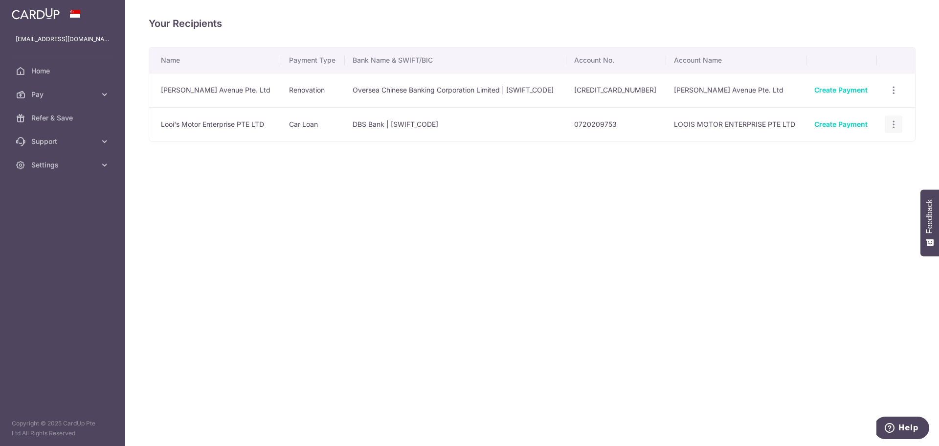
click at [892, 95] on icon "button" at bounding box center [894, 90] width 10 height 10
click at [839, 121] on link "Create Payment" at bounding box center [841, 124] width 53 height 8
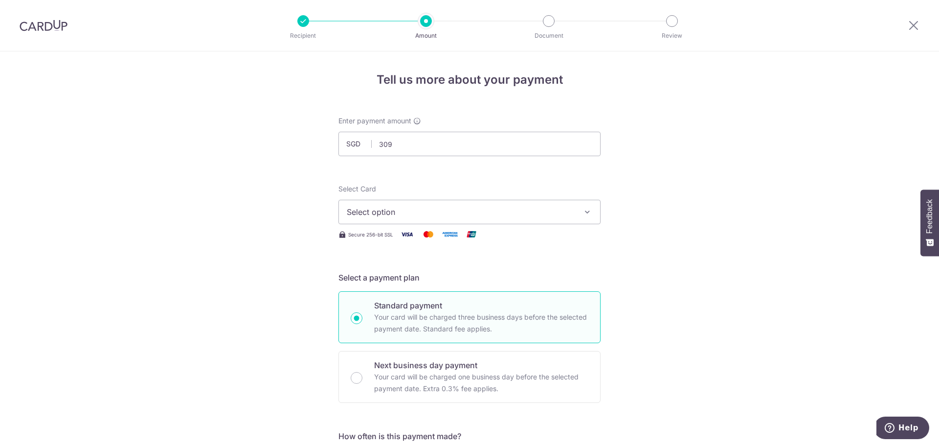
type input "309.00"
click at [433, 209] on span "Select option" at bounding box center [461, 212] width 228 height 12
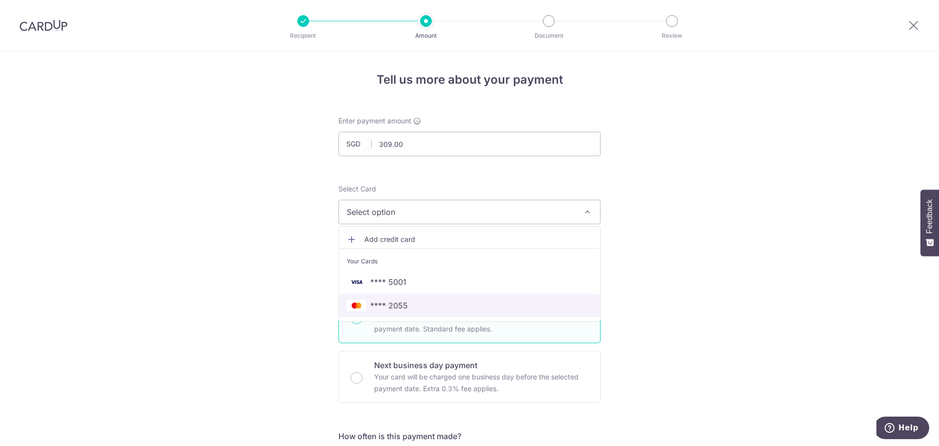
click at [409, 303] on span "**** 2055" at bounding box center [470, 305] width 246 height 12
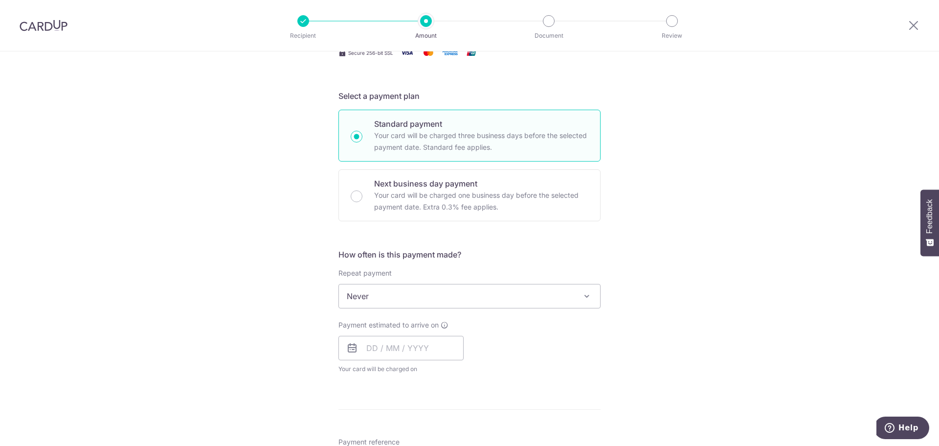
scroll to position [245, 0]
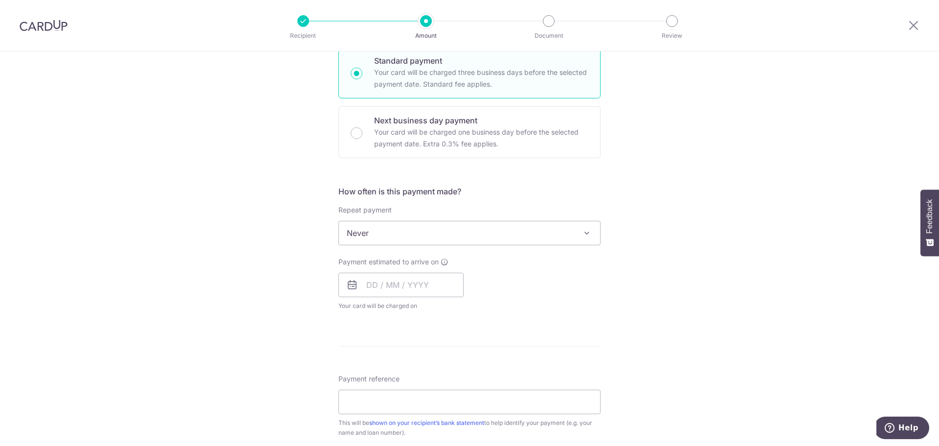
click at [456, 240] on span "Never" at bounding box center [469, 232] width 261 height 23
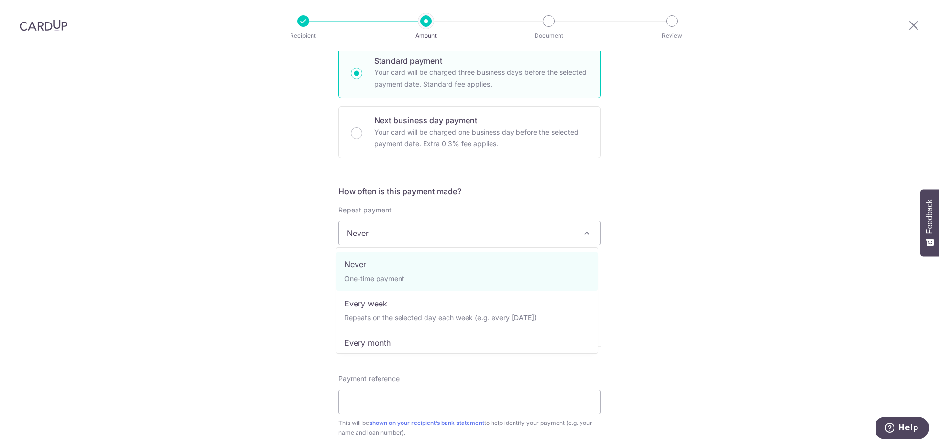
click at [738, 273] on div "Tell us more about your payment Enter payment amount SGD 309.00 309.00 Select C…" at bounding box center [469, 249] width 939 height 885
click at [573, 232] on span "Never" at bounding box center [469, 232] width 261 height 23
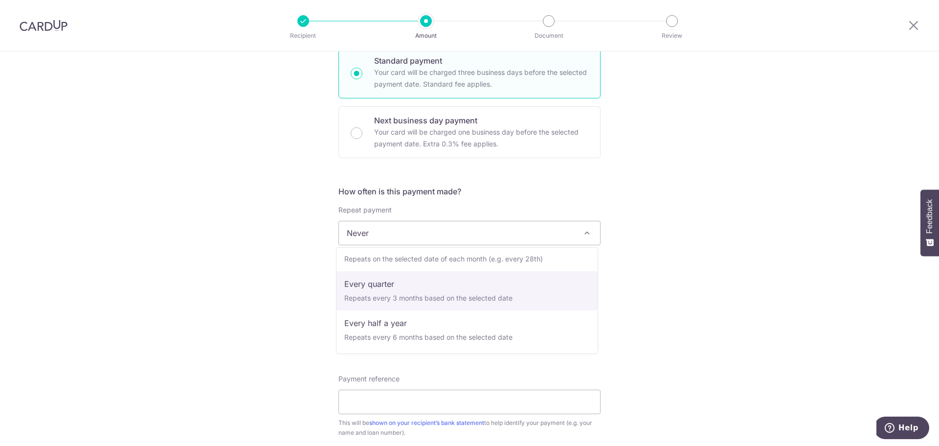
scroll to position [49, 0]
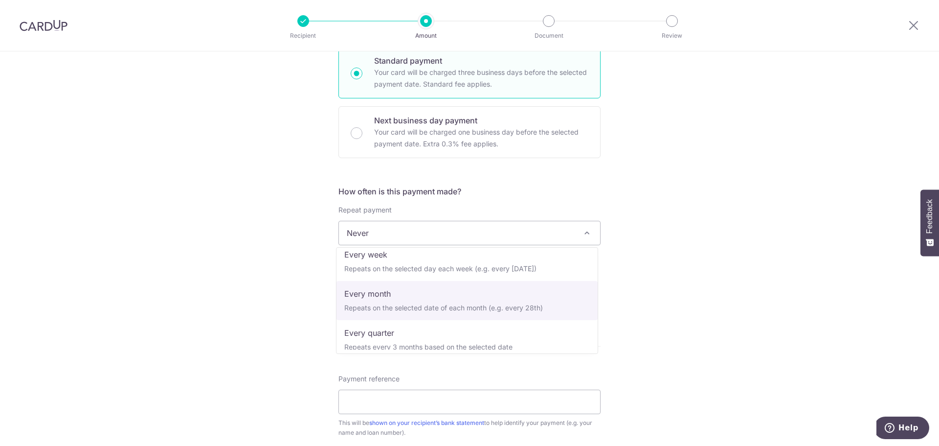
select select "3"
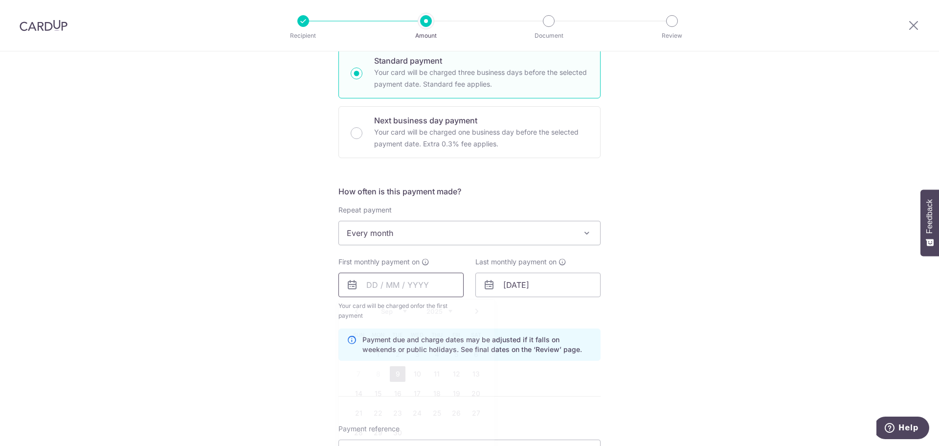
click at [407, 283] on input "text" at bounding box center [401, 285] width 125 height 24
click at [250, 311] on div "Tell us more about your payment Enter payment amount SGD 309.00 309.00 Select C…" at bounding box center [469, 274] width 939 height 935
click at [381, 289] on input "text" at bounding box center [401, 285] width 125 height 24
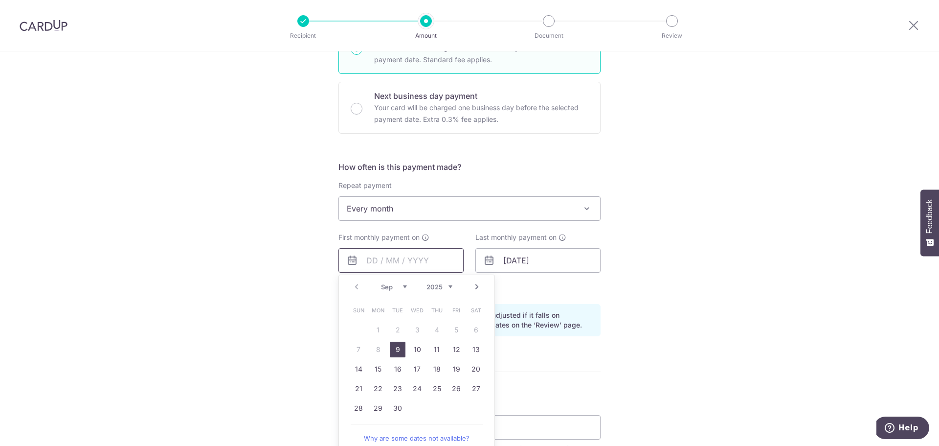
scroll to position [294, 0]
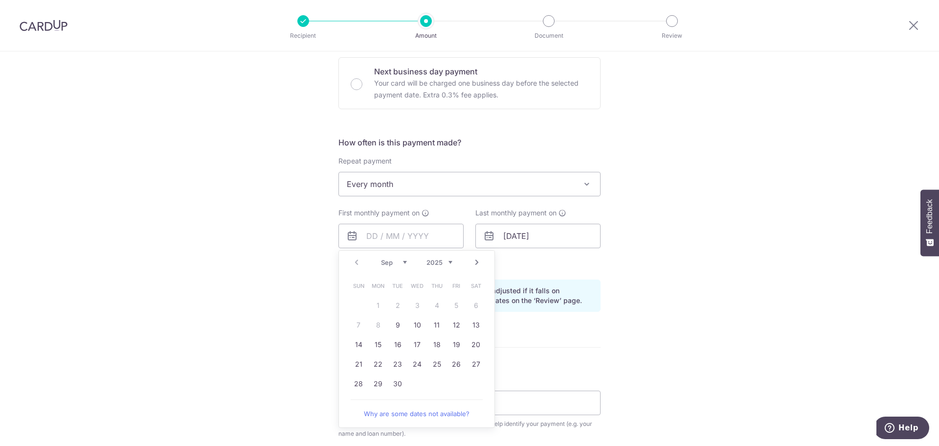
click at [472, 261] on link "Next" at bounding box center [477, 262] width 12 height 12
click at [457, 304] on link "3" at bounding box center [457, 306] width 16 height 16
type input "03/10/2025"
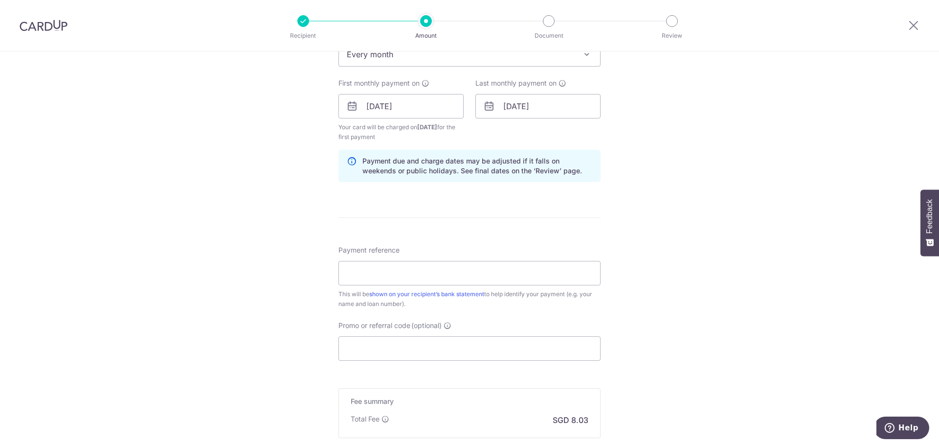
scroll to position [440, 0]
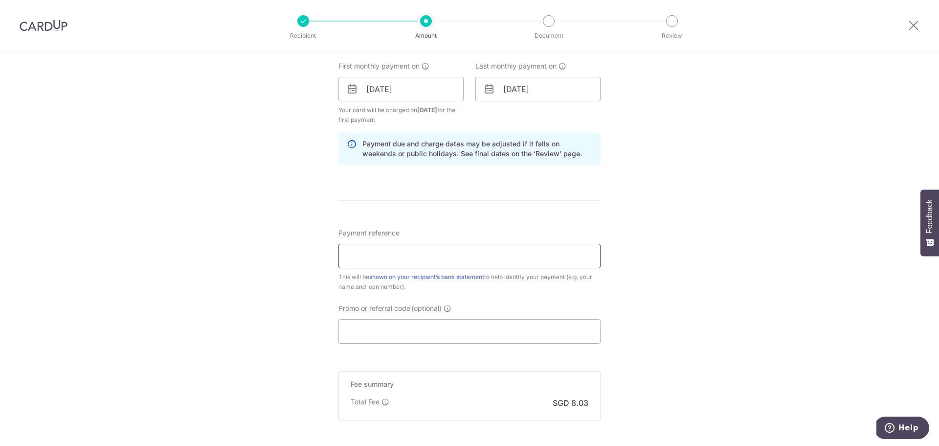
click at [519, 252] on input "Payment reference" at bounding box center [470, 256] width 262 height 24
type input "FBV7814H"
click at [706, 282] on div "Tell us more about your payment Enter payment amount SGD 309.00 309.00 Select C…" at bounding box center [469, 78] width 939 height 935
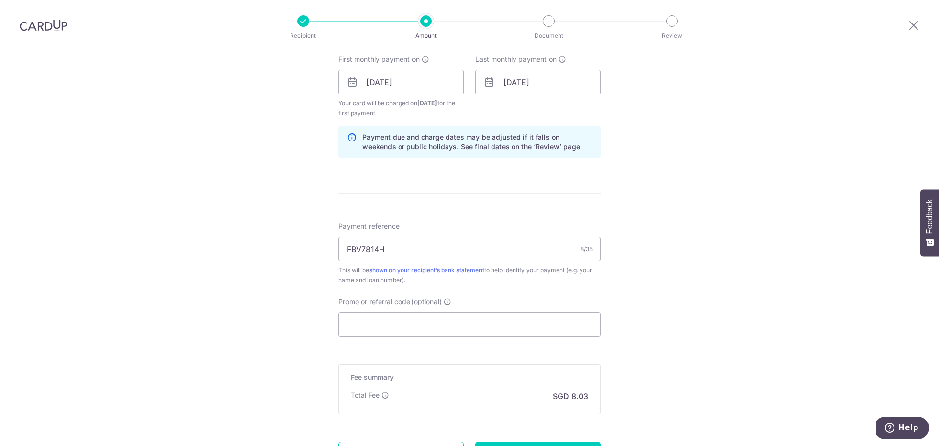
scroll to position [541, 0]
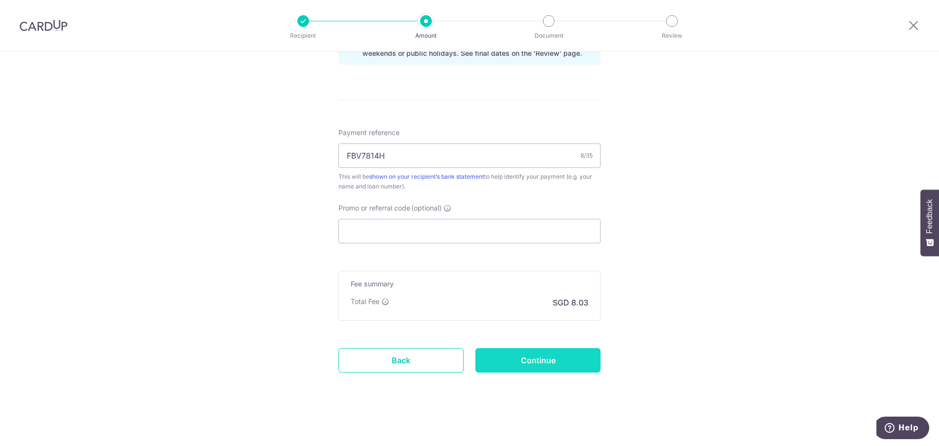
click at [549, 356] on input "Continue" at bounding box center [538, 360] width 125 height 24
type input "Create Schedule"
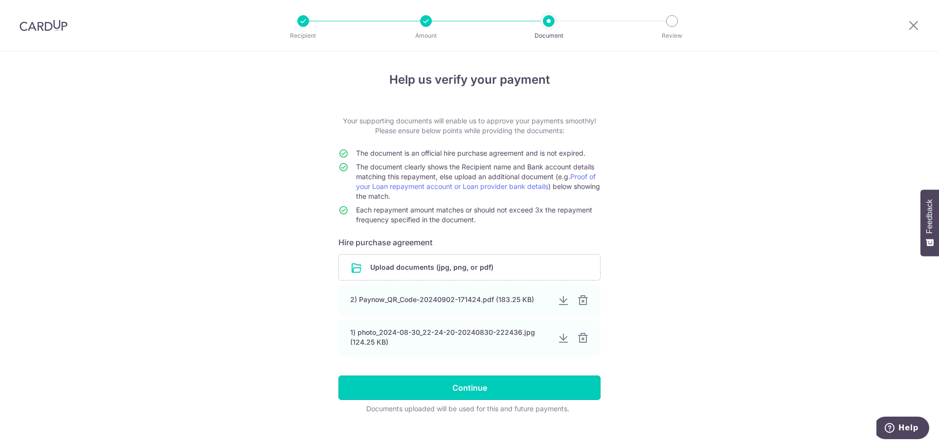
click at [496, 382] on input "Continue" at bounding box center [470, 387] width 262 height 24
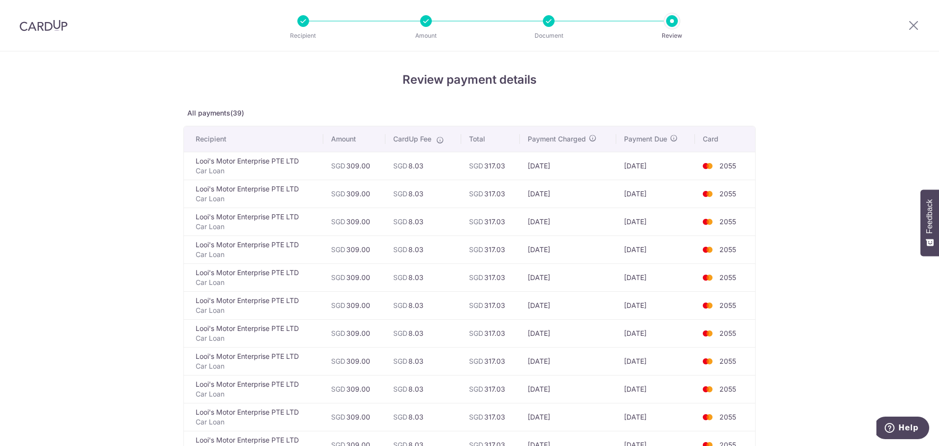
click at [547, 21] on div at bounding box center [549, 21] width 12 height 12
click at [428, 21] on div at bounding box center [426, 21] width 12 height 12
click at [540, 163] on td "30/09/2025" at bounding box center [568, 166] width 96 height 28
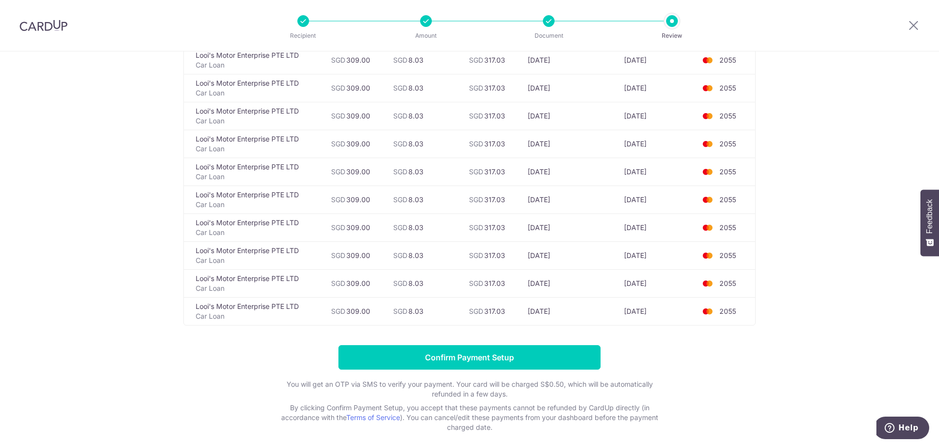
scroll to position [959, 0]
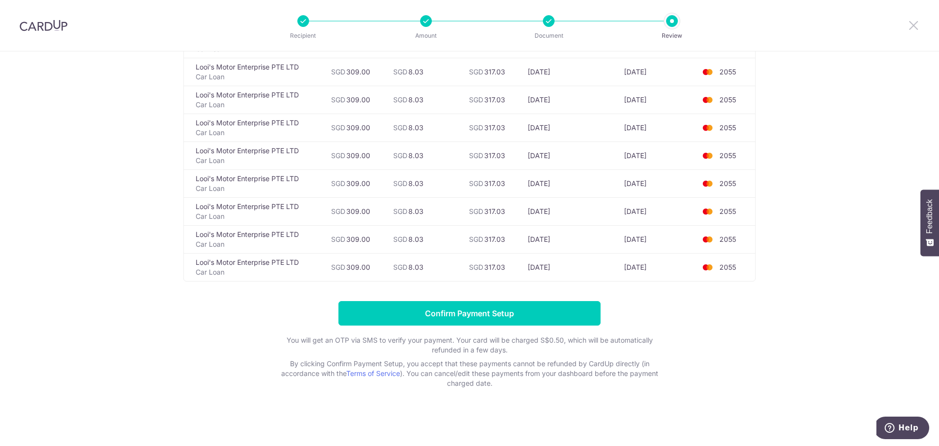
click at [911, 27] on icon at bounding box center [914, 25] width 12 height 12
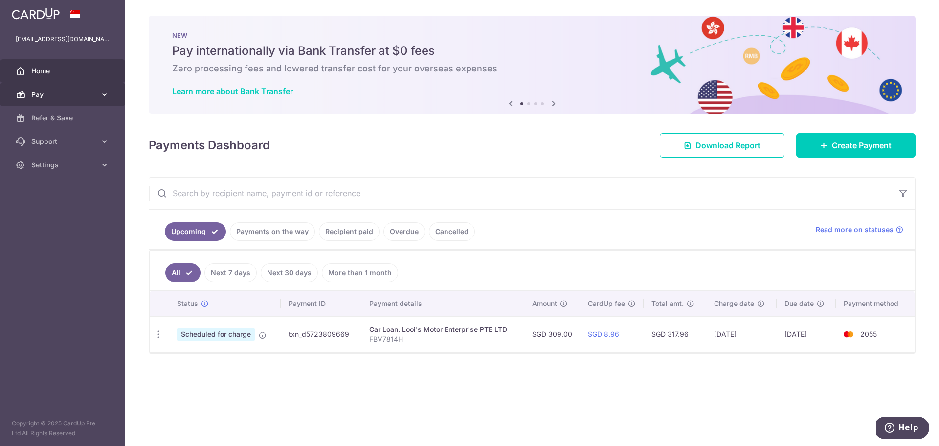
click at [112, 95] on link "Pay" at bounding box center [62, 94] width 125 height 23
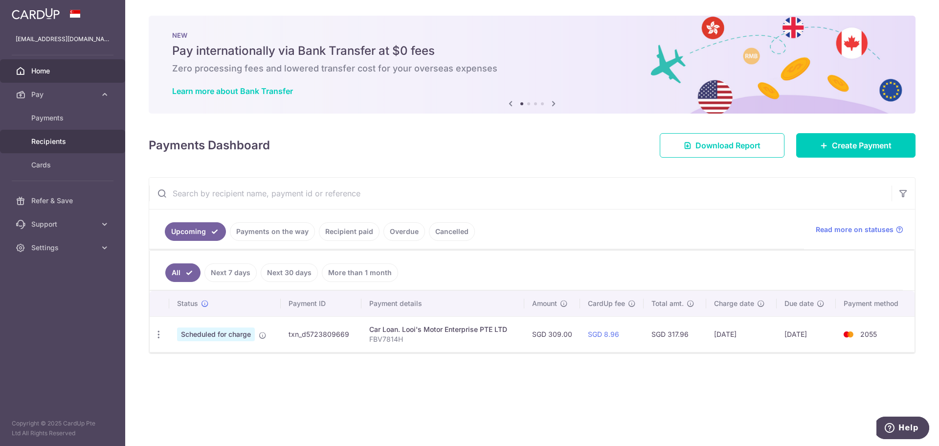
click at [52, 138] on span "Recipients" at bounding box center [63, 142] width 65 height 10
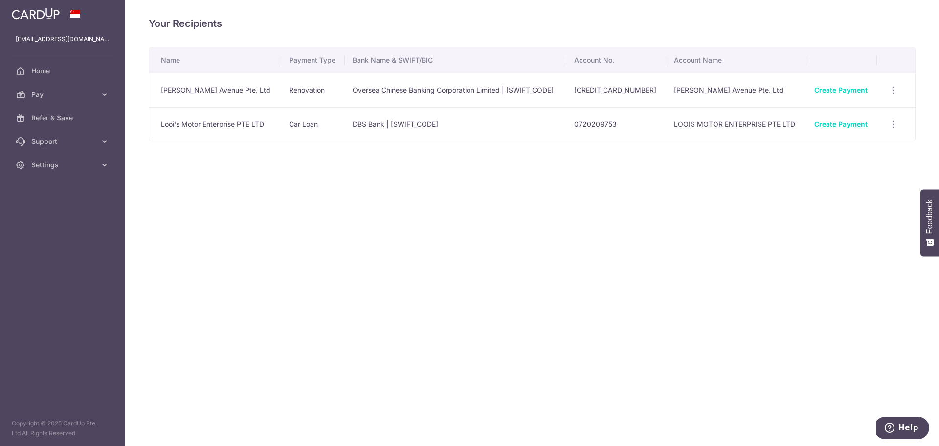
click at [846, 128] on div "Create Payment" at bounding box center [842, 124] width 55 height 10
click at [849, 125] on link "Create Payment" at bounding box center [841, 124] width 53 height 8
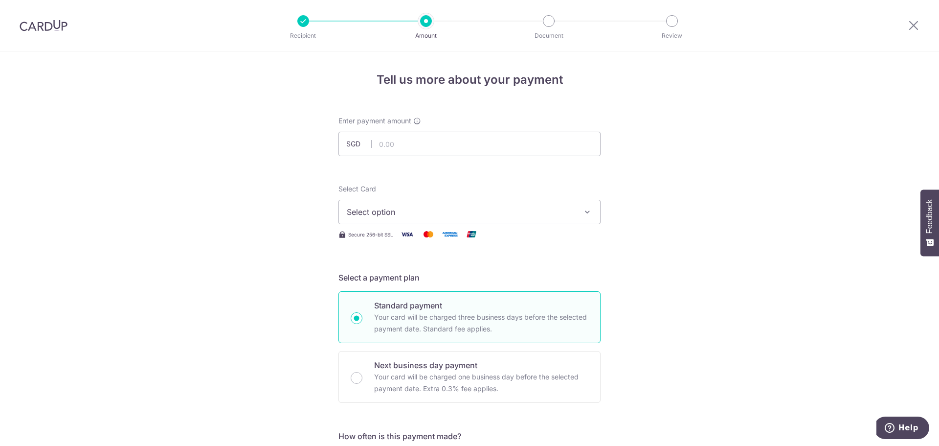
type input "309.00"
click at [506, 213] on span "Select option" at bounding box center [461, 212] width 228 height 12
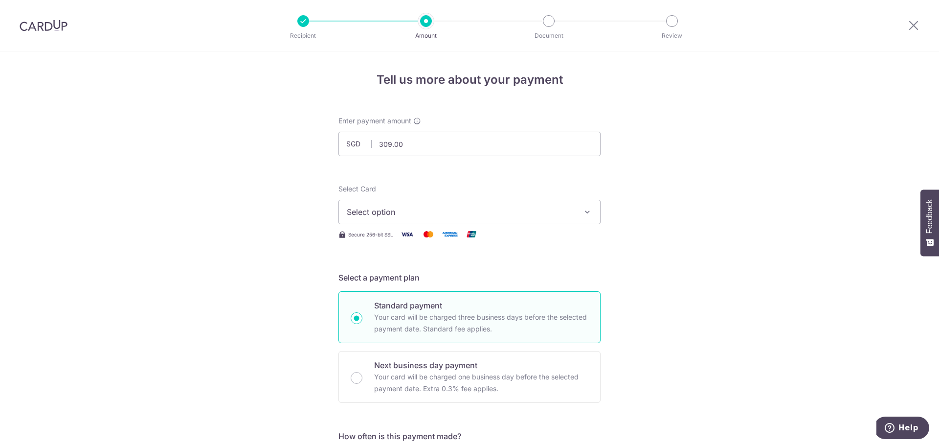
click at [523, 211] on span "Select option" at bounding box center [461, 212] width 228 height 12
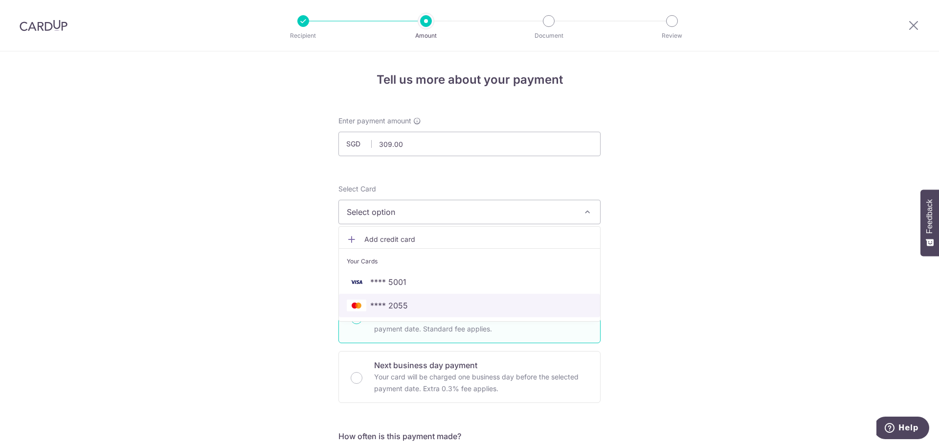
click at [406, 299] on span "**** 2055" at bounding box center [470, 305] width 246 height 12
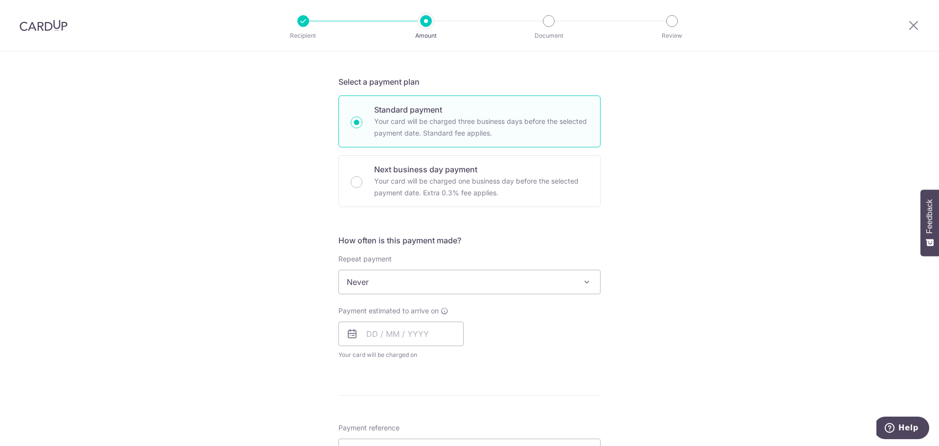
scroll to position [245, 0]
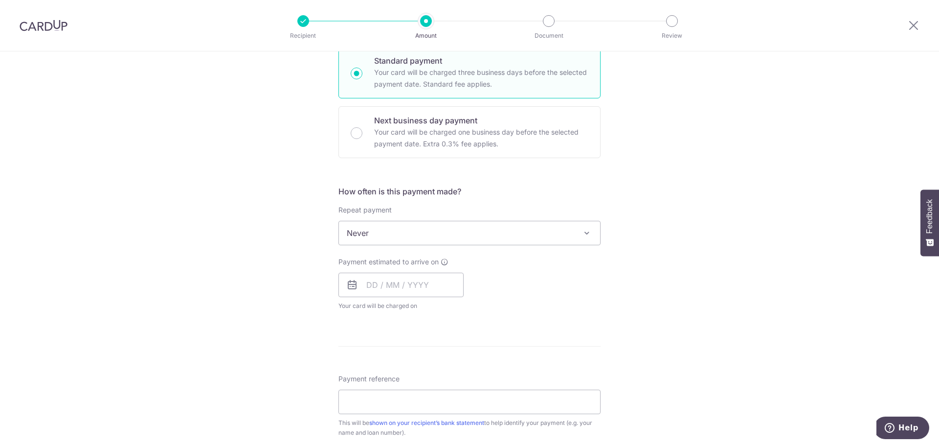
click at [567, 230] on span "Never" at bounding box center [469, 232] width 261 height 23
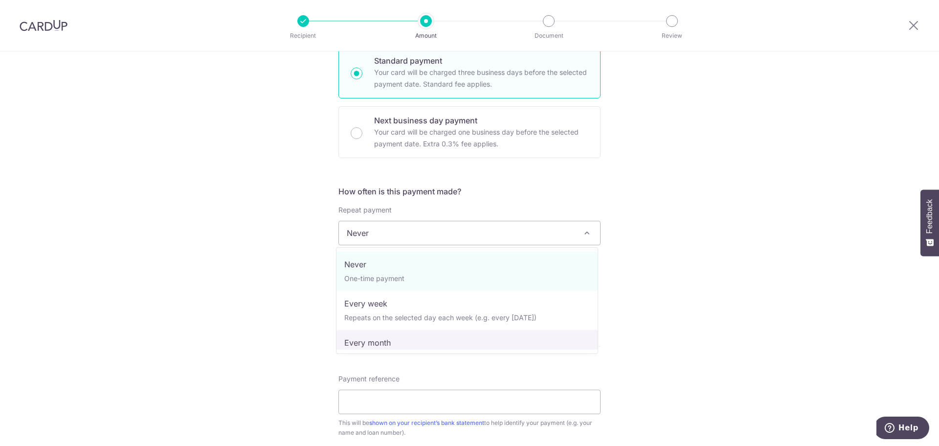
select select "3"
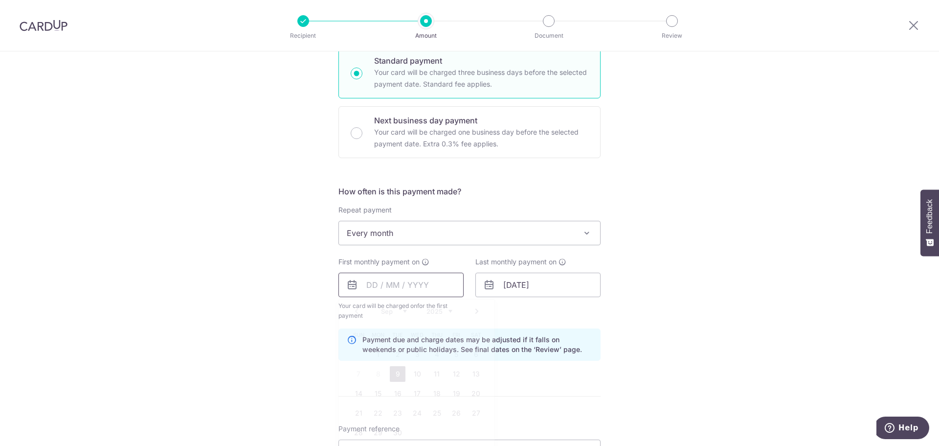
click at [442, 286] on input "text" at bounding box center [401, 285] width 125 height 24
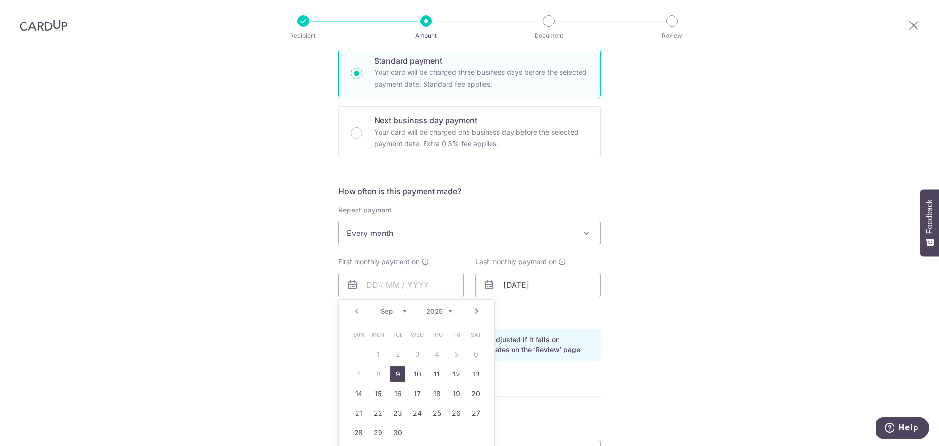
click at [307, 300] on div "Tell us more about your payment Enter payment amount SGD 309.00 309.00 Select C…" at bounding box center [469, 274] width 939 height 935
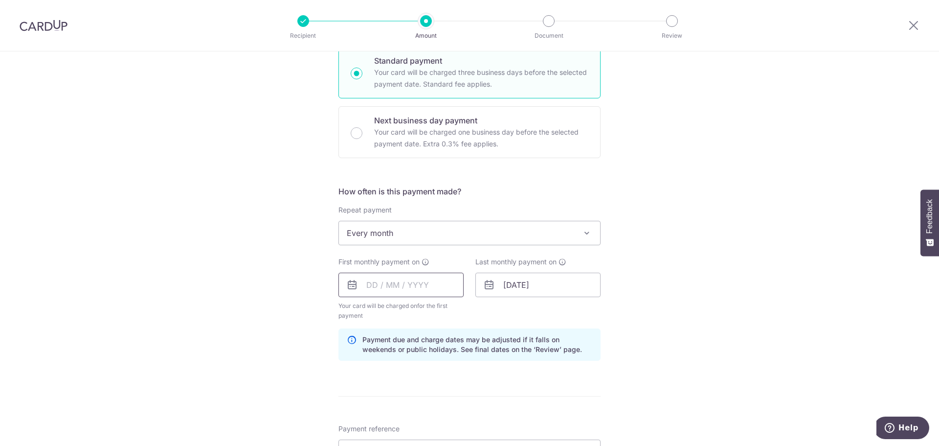
click at [372, 281] on input "text" at bounding box center [401, 285] width 125 height 24
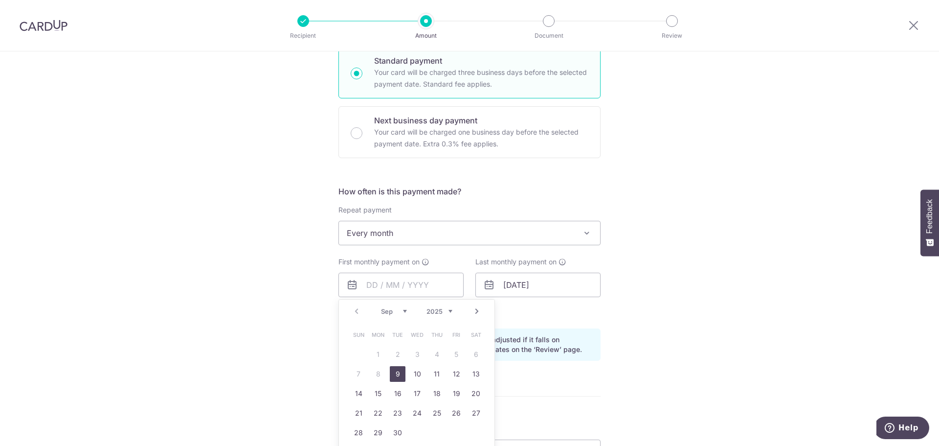
click at [478, 312] on link "Next" at bounding box center [477, 311] width 12 height 12
click at [376, 374] on link "6" at bounding box center [378, 374] width 16 height 16
type input "[DATE]"
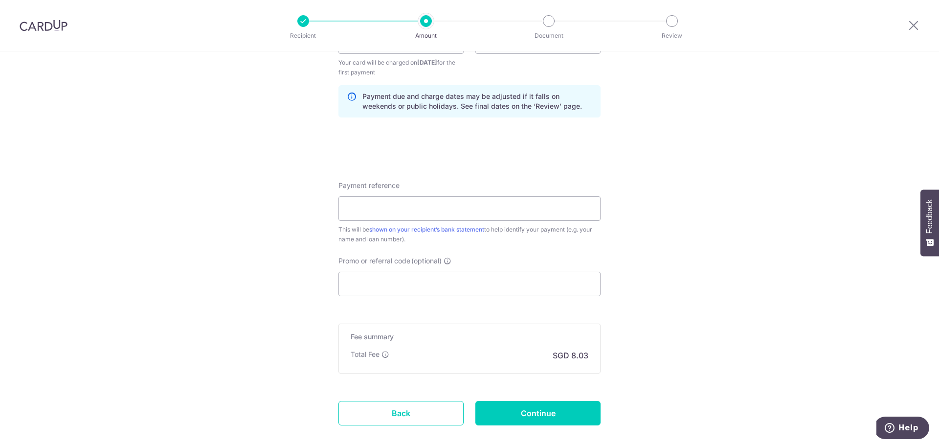
scroll to position [489, 0]
click at [443, 212] on input "Payment reference" at bounding box center [470, 207] width 262 height 24
type input "FBV7814H"
click at [697, 264] on div "Tell us more about your payment Enter payment amount SGD 309.00 309.00 Select C…" at bounding box center [469, 29] width 939 height 935
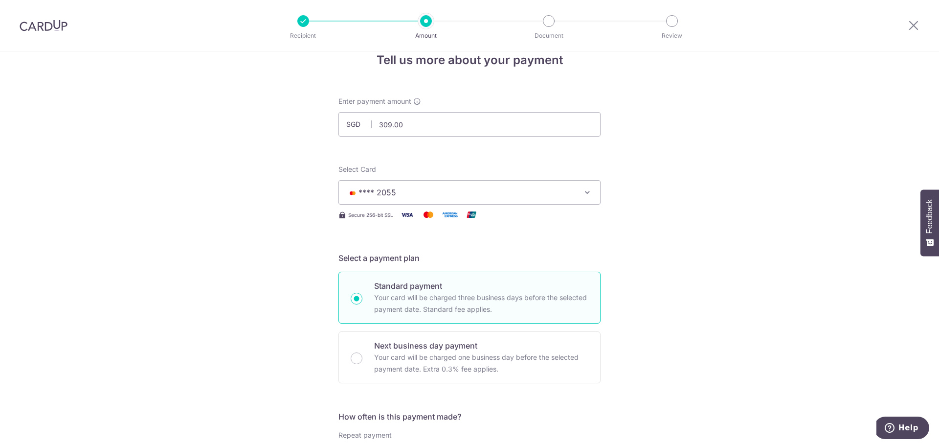
scroll to position [2, 0]
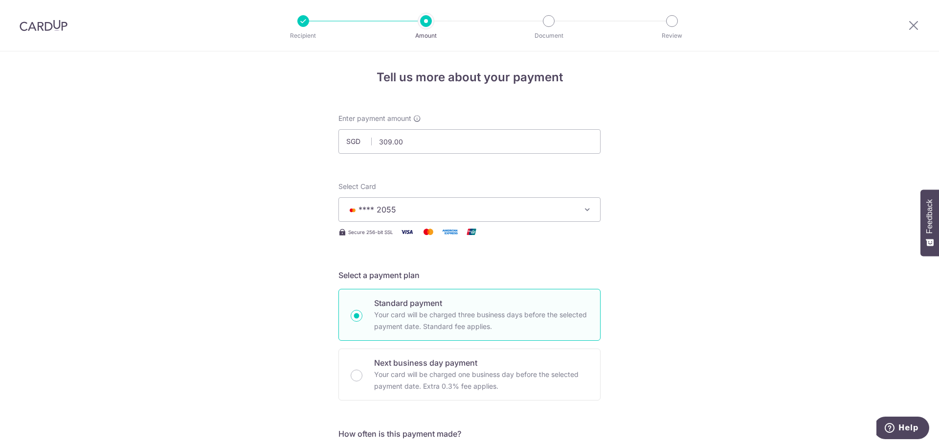
click at [587, 210] on icon "button" at bounding box center [588, 210] width 10 height 10
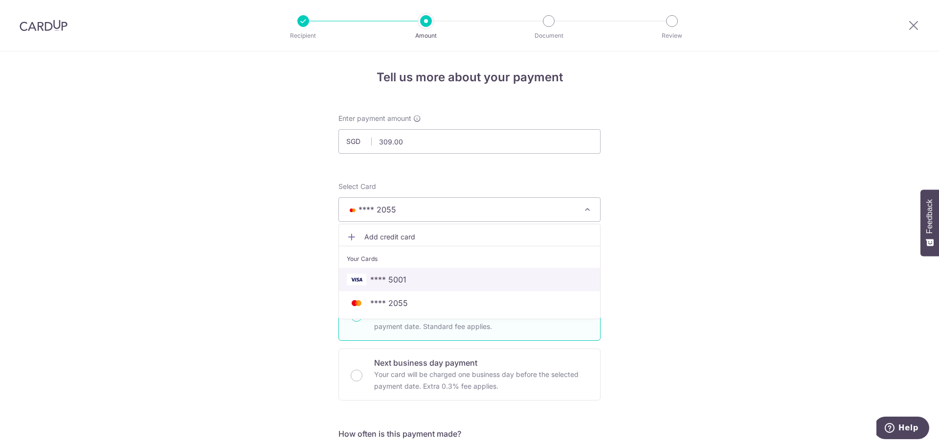
click at [397, 278] on span "**** 5001" at bounding box center [388, 280] width 36 height 12
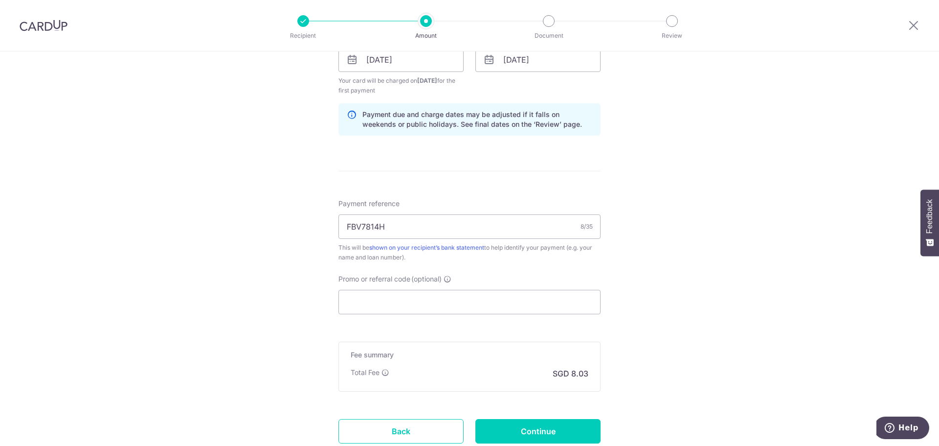
scroll to position [541, 0]
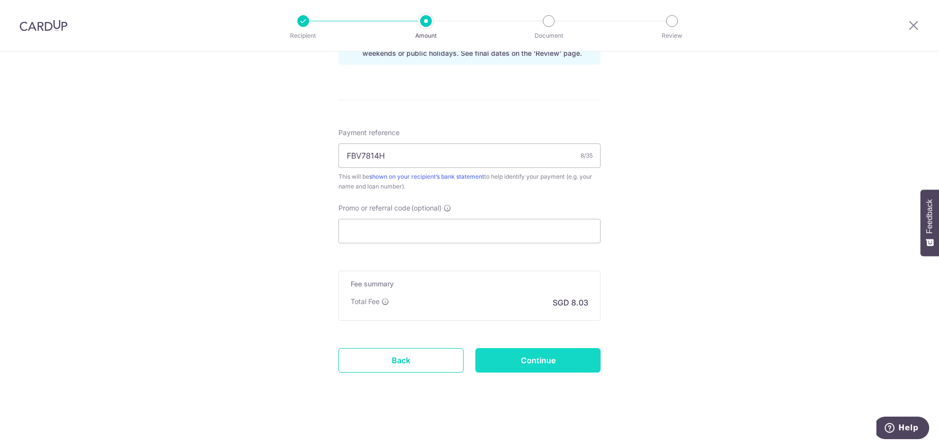
click at [534, 358] on input "Continue" at bounding box center [538, 360] width 125 height 24
type input "Create Schedule"
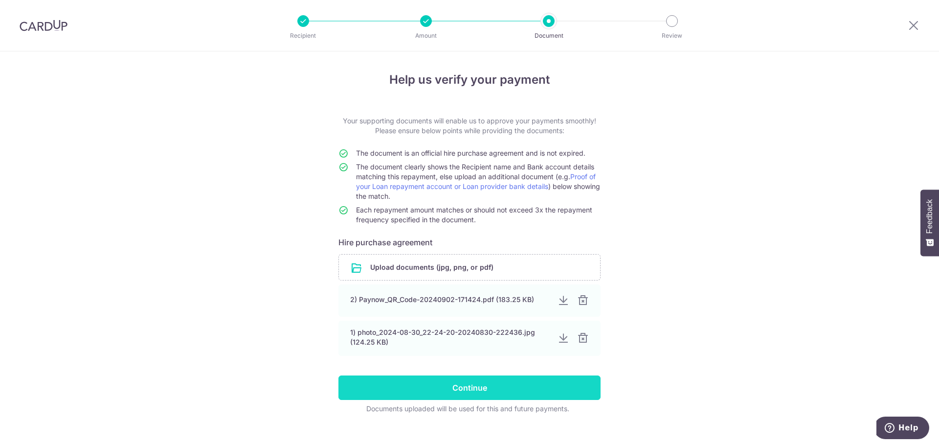
click at [534, 391] on input "Continue" at bounding box center [470, 387] width 262 height 24
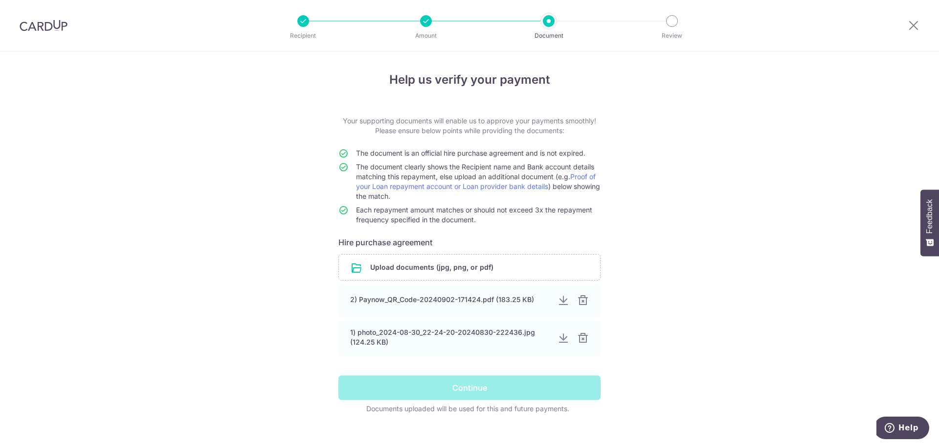
click at [673, 254] on div "Help us verify your payment Your supporting documents will enable us to approve…" at bounding box center [469, 255] width 939 height 408
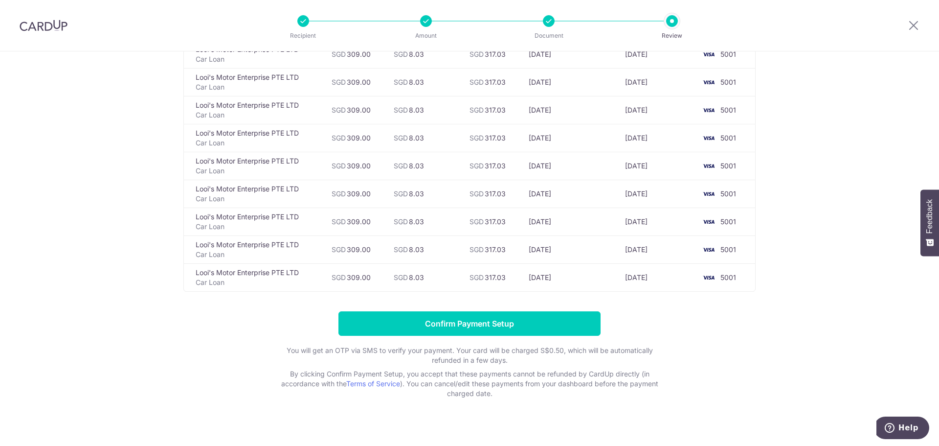
scroll to position [959, 0]
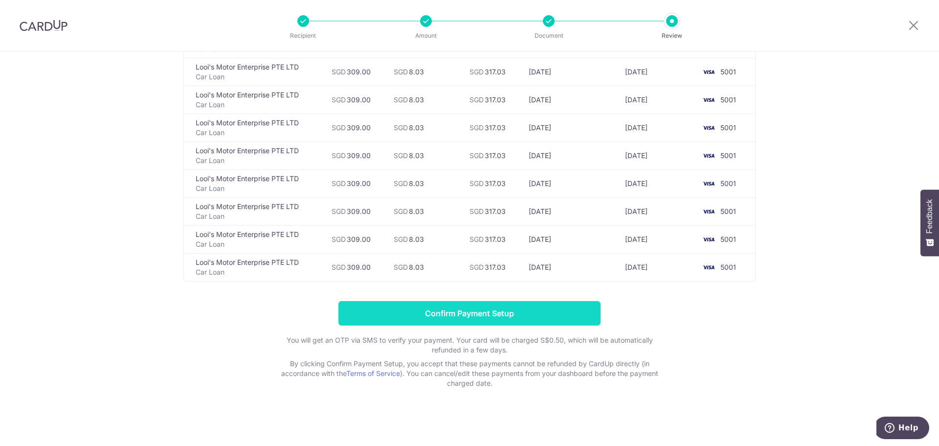
click at [473, 311] on input "Confirm Payment Setup" at bounding box center [470, 313] width 262 height 24
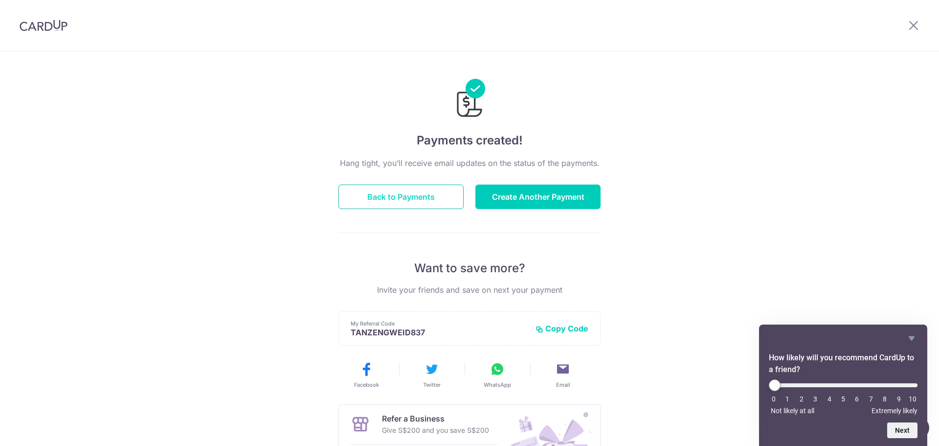
click at [390, 200] on button "Back to Payments" at bounding box center [401, 196] width 125 height 24
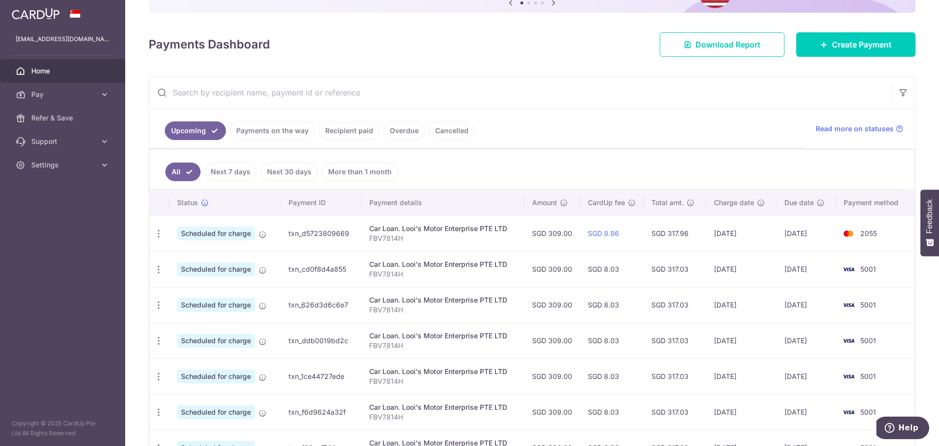
scroll to position [98, 0]
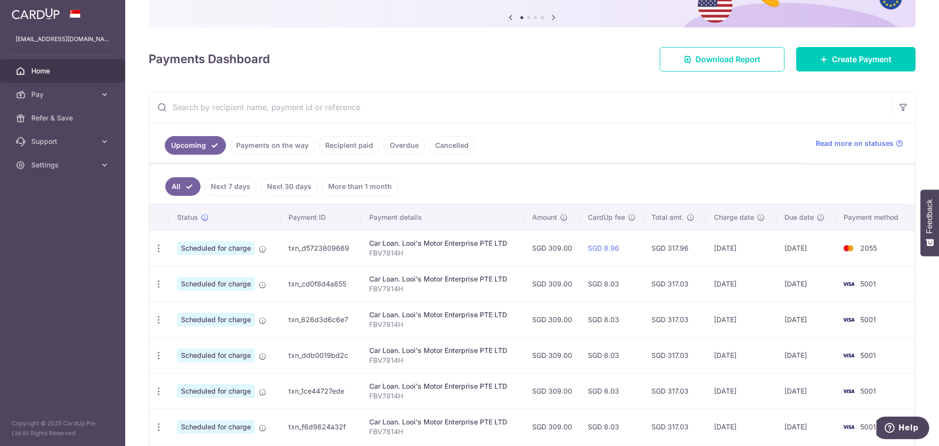
click at [441, 143] on link "Cancelled" at bounding box center [452, 145] width 46 height 19
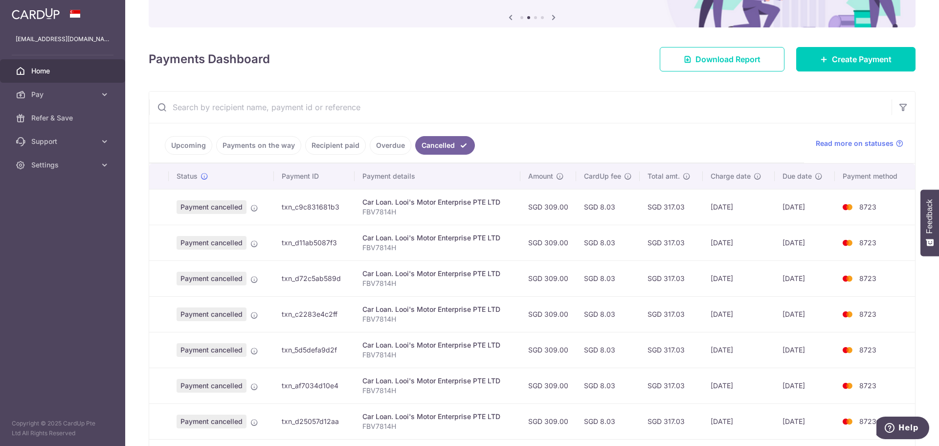
scroll to position [0, 0]
